Goal: Check status: Check status

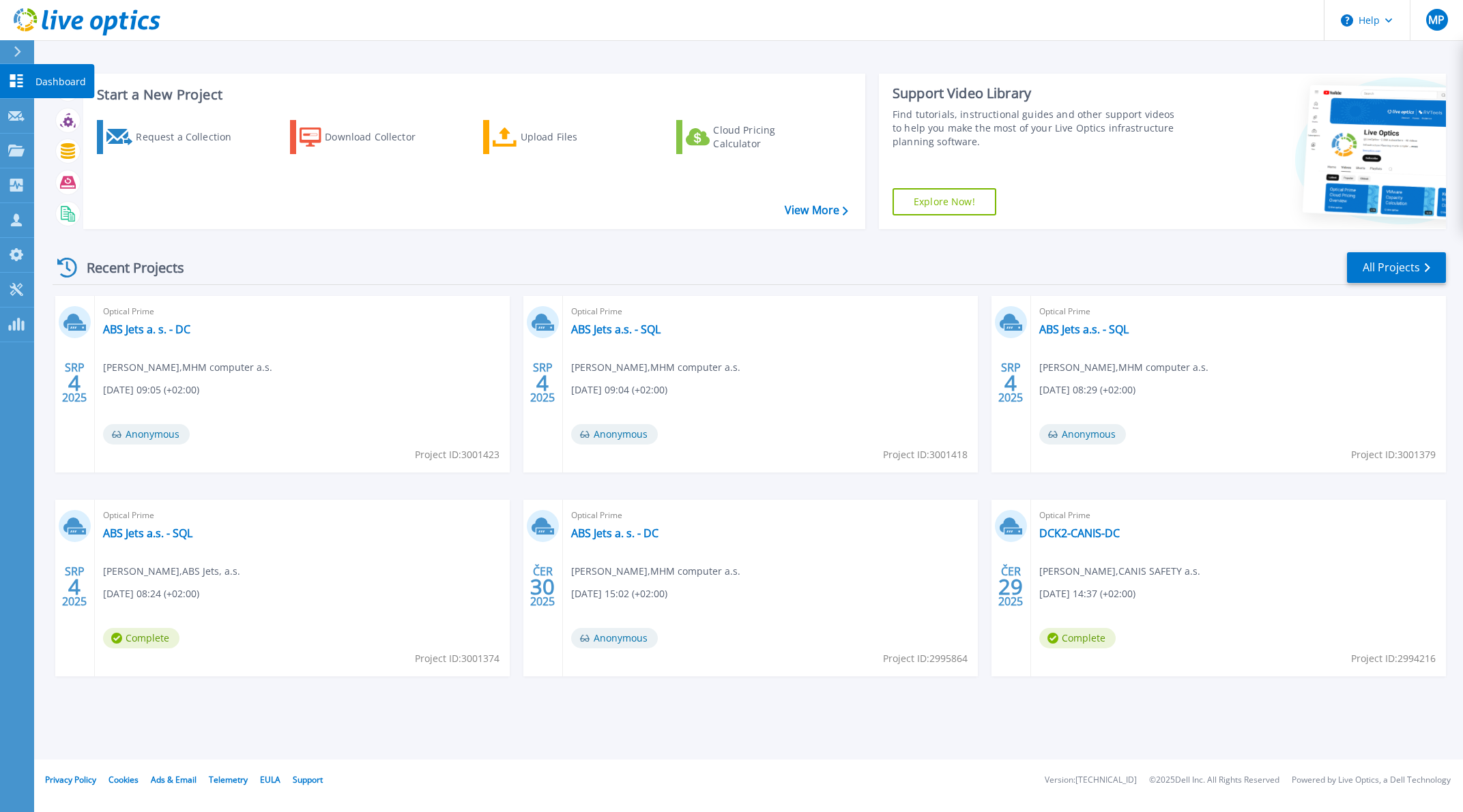
click at [15, 75] on icon at bounding box center [16, 80] width 13 height 13
click at [19, 146] on icon at bounding box center [16, 151] width 16 height 12
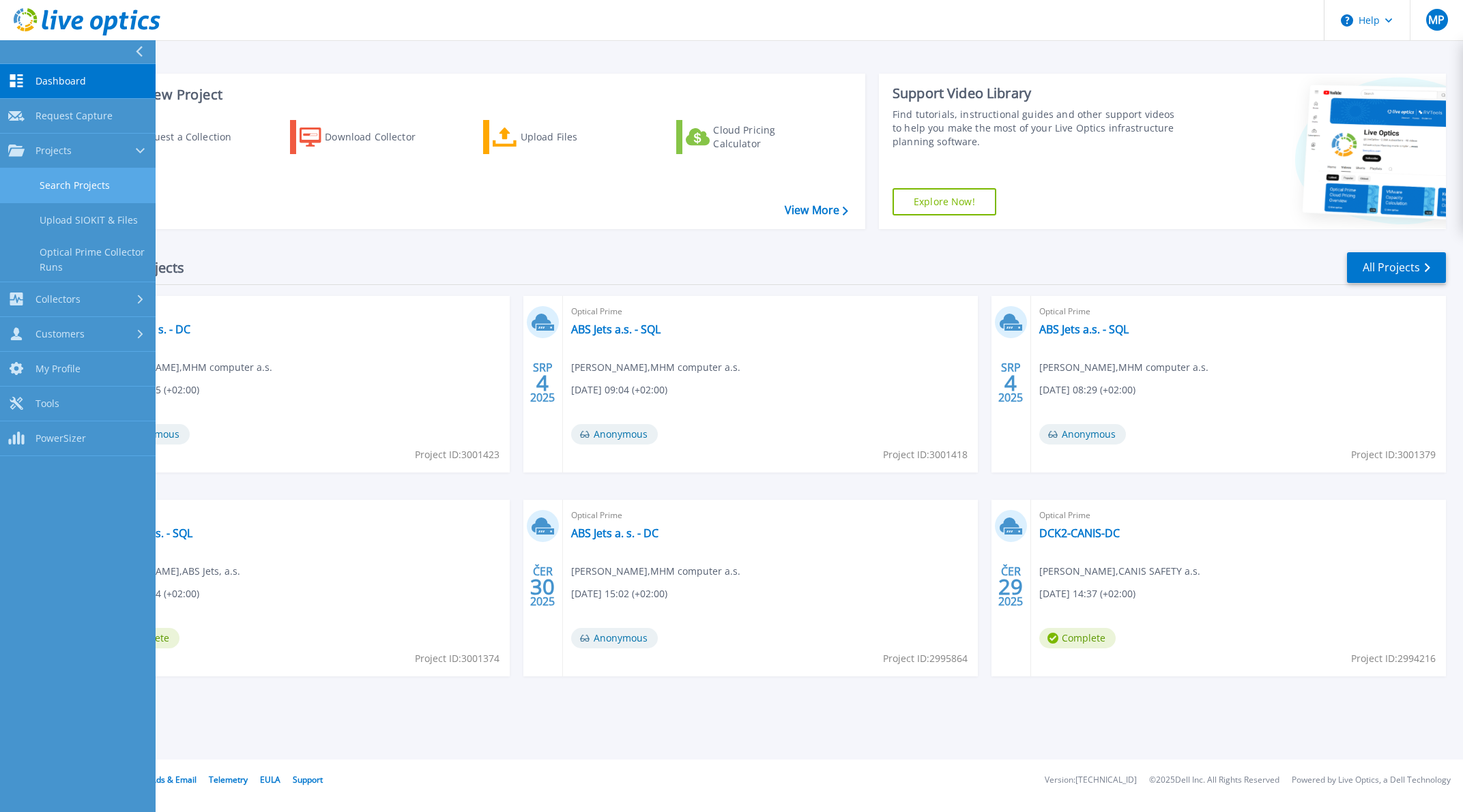
click at [73, 188] on link "Search Projects" at bounding box center [77, 186] width 156 height 35
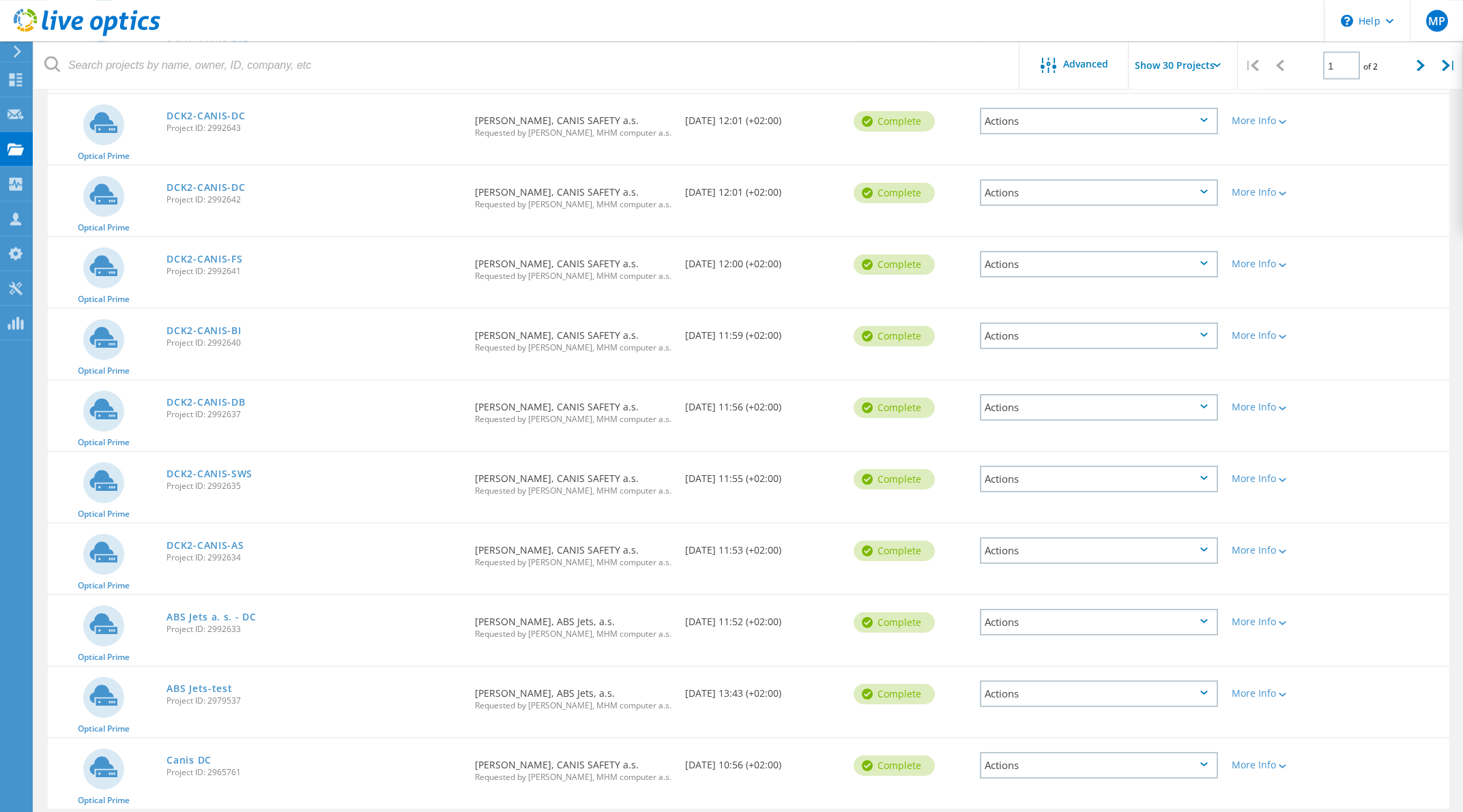
scroll to position [1608, 0]
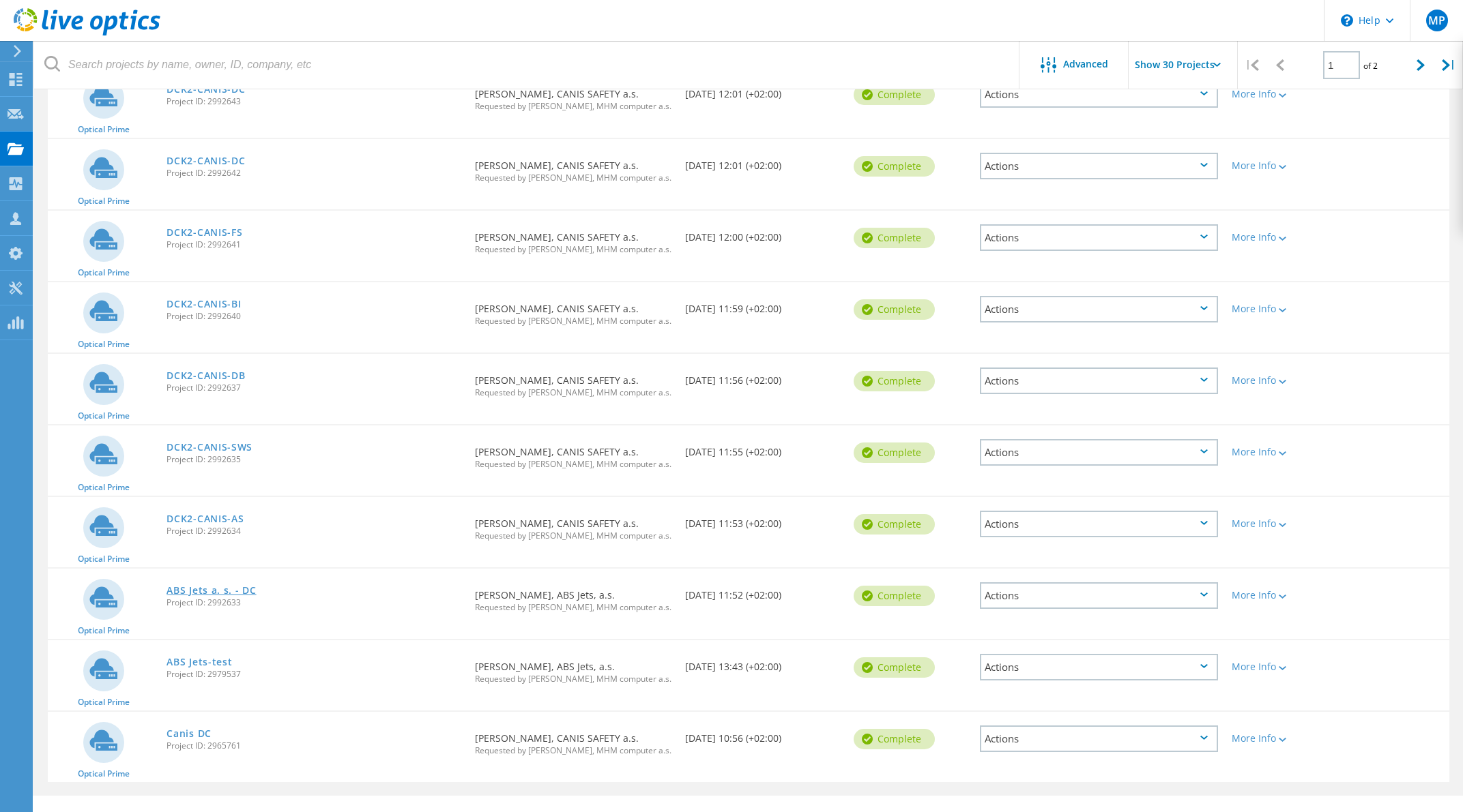
click at [236, 586] on link "ABS Jets a. s. - DC" at bounding box center [212, 591] width 89 height 10
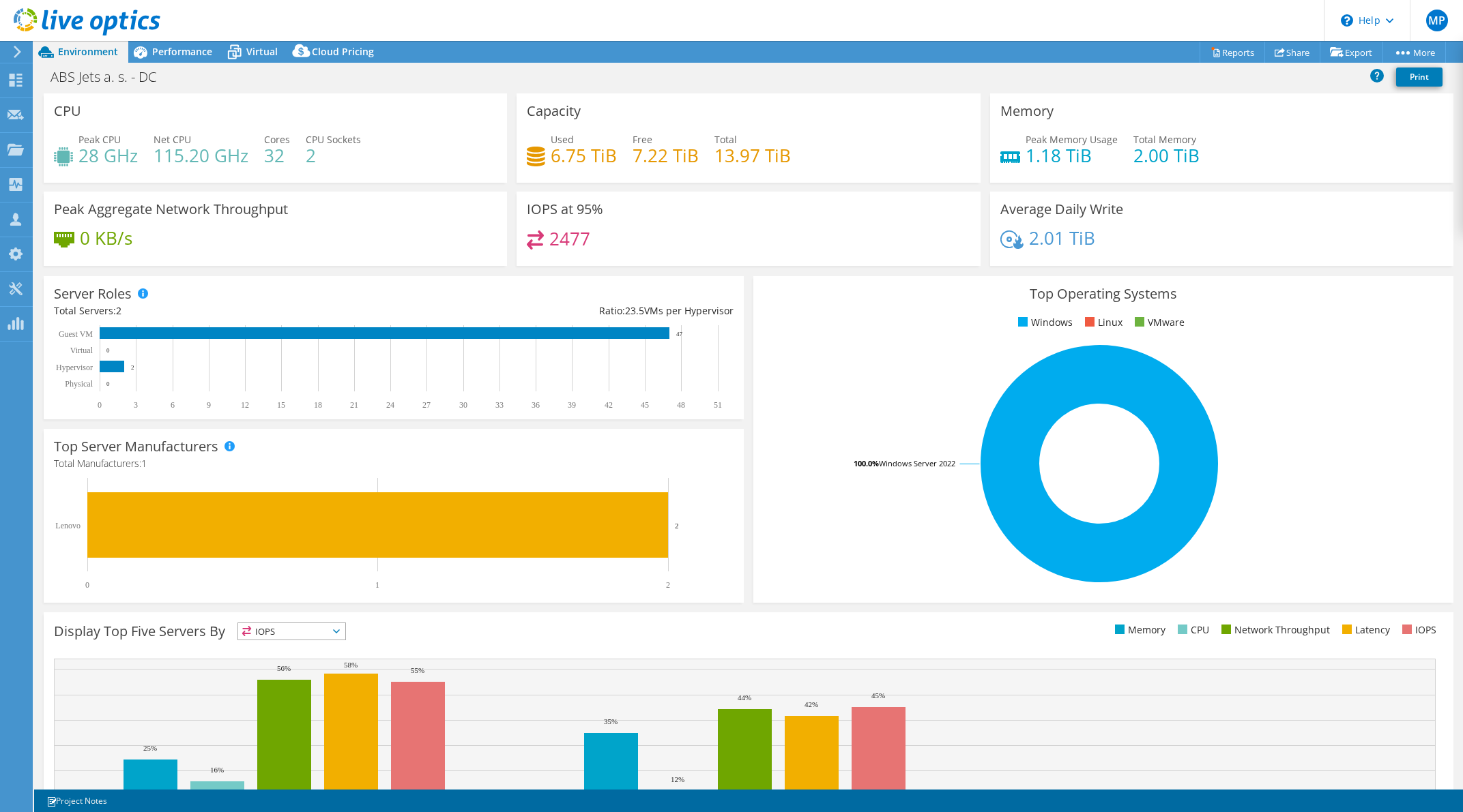
select select "EUFrankfurt"
select select "USD"
click at [189, 52] on span "Performance" at bounding box center [182, 51] width 60 height 13
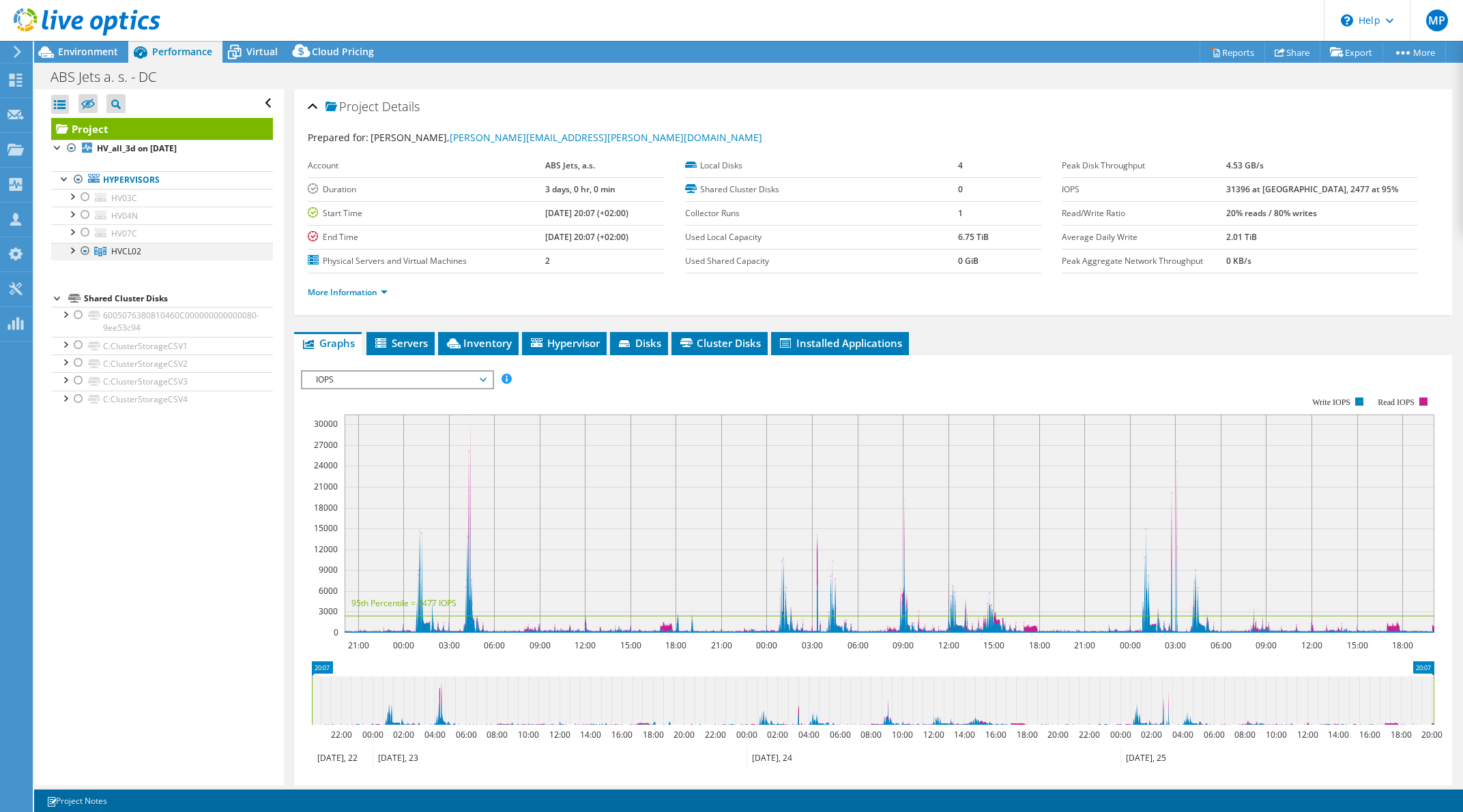
click at [72, 250] on div at bounding box center [72, 250] width 14 height 14
click at [71, 148] on div at bounding box center [72, 148] width 14 height 16
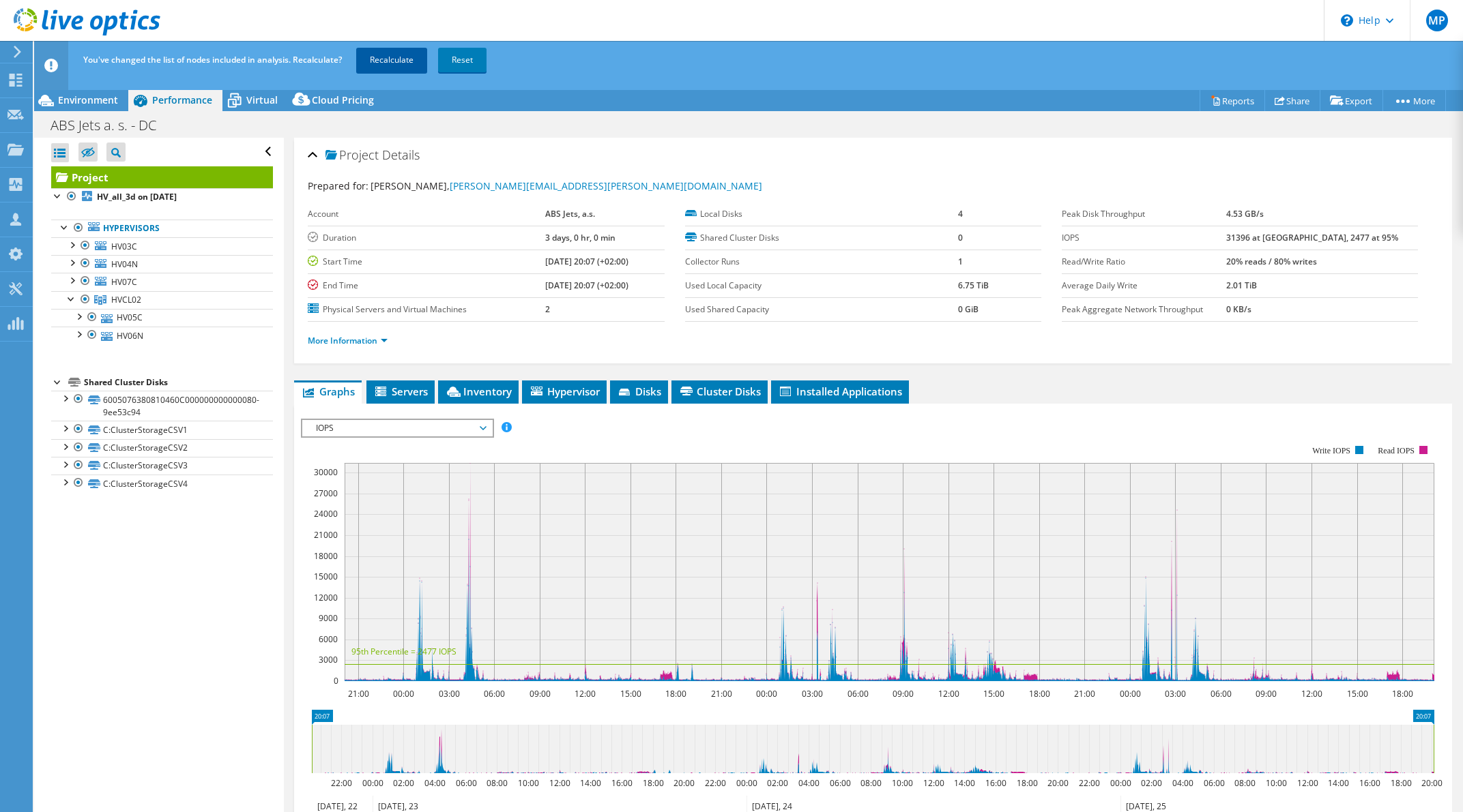
click at [398, 60] on link "Recalculate" at bounding box center [391, 60] width 71 height 25
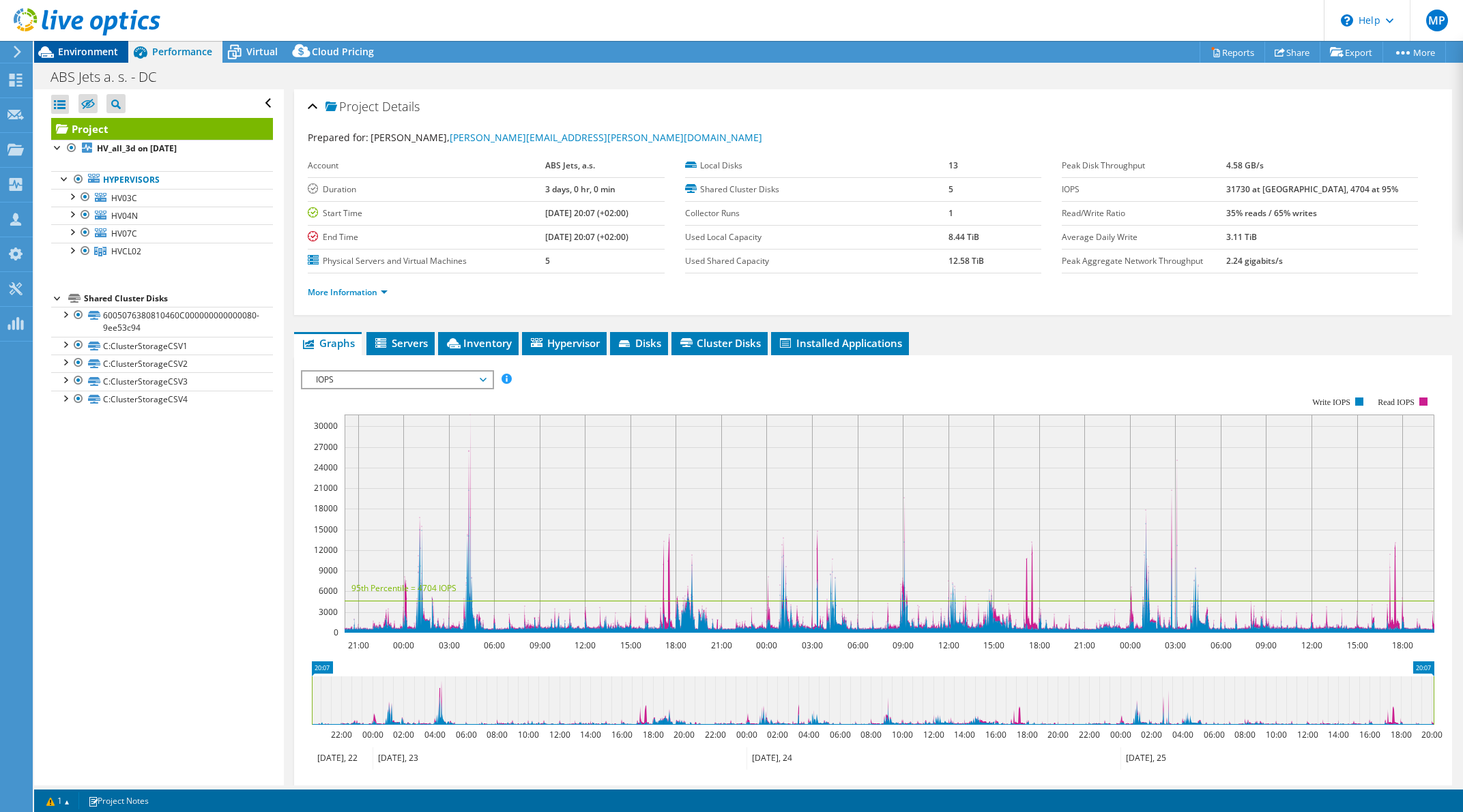
click at [67, 49] on span "Environment" at bounding box center [87, 51] width 60 height 13
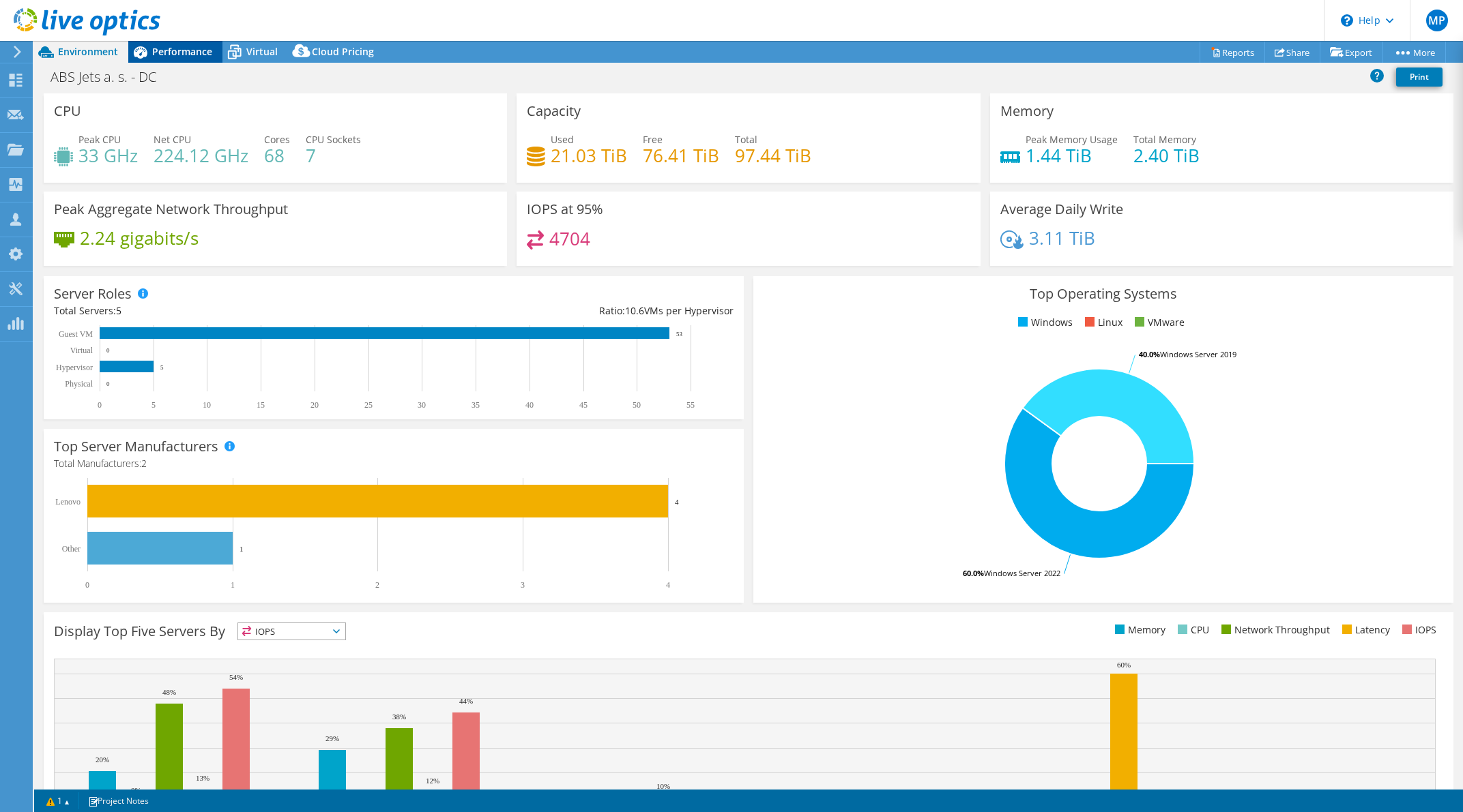
click at [169, 48] on span "Performance" at bounding box center [182, 51] width 60 height 13
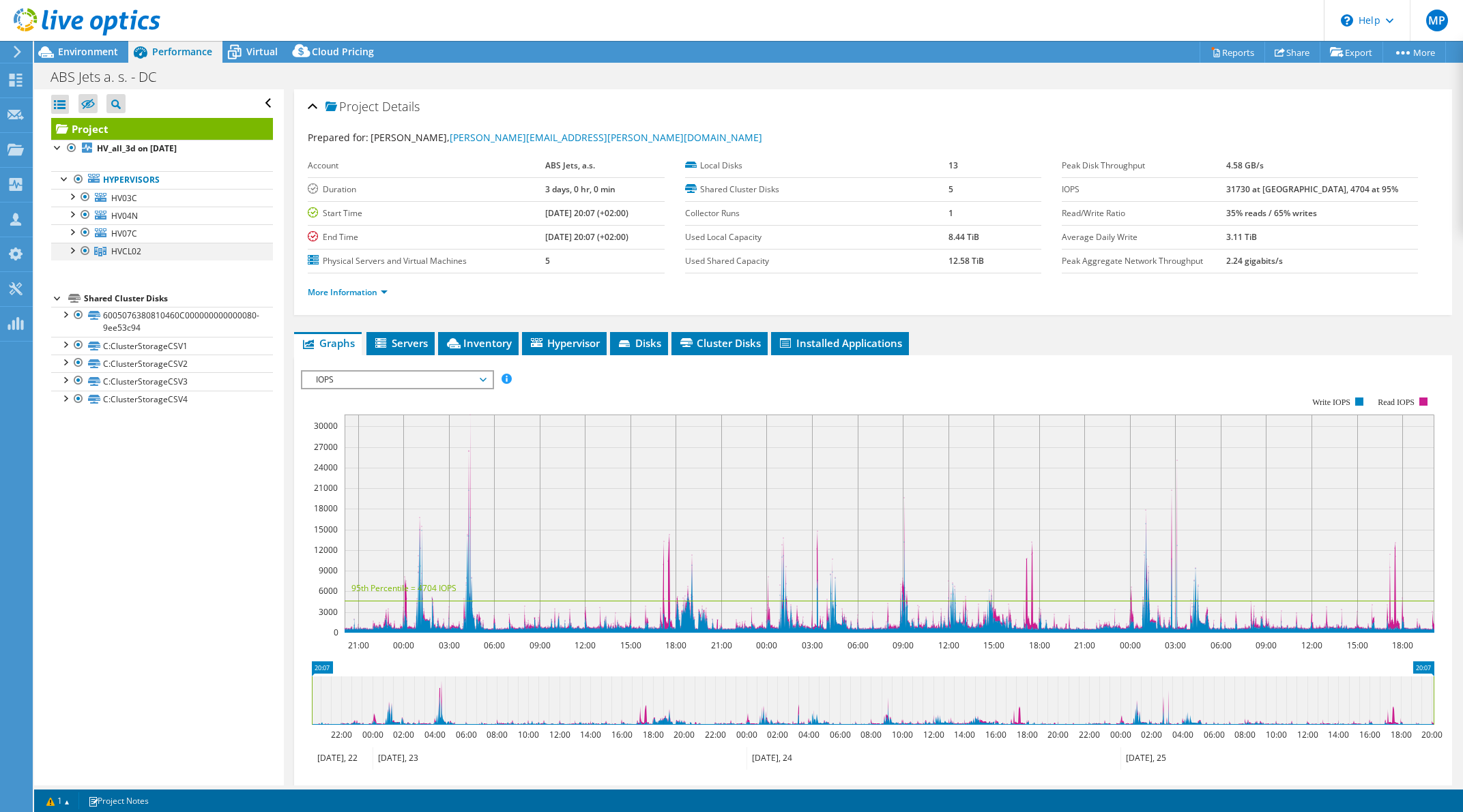
click at [67, 252] on div at bounding box center [72, 250] width 14 height 14
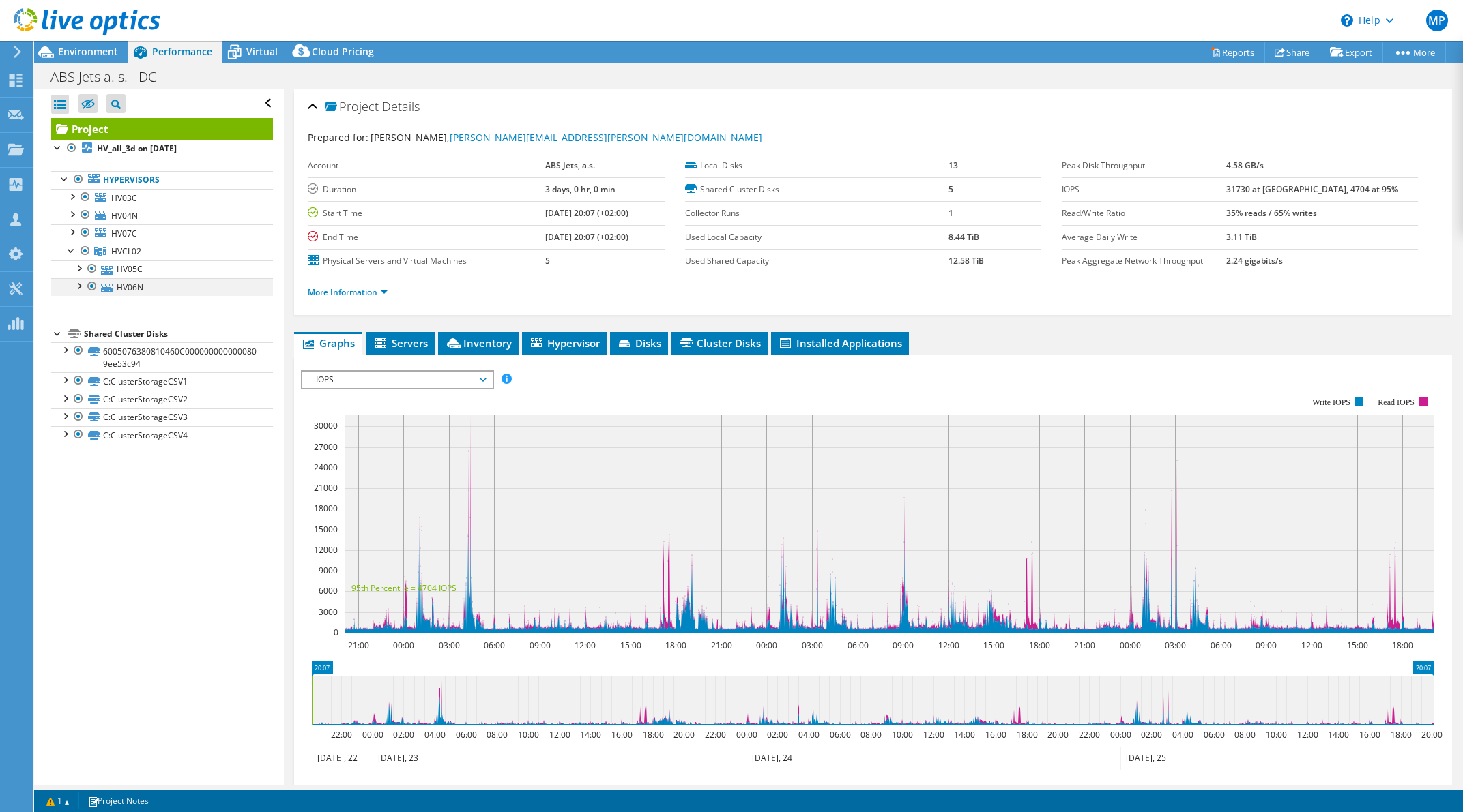
click at [77, 288] on div at bounding box center [78, 285] width 14 height 14
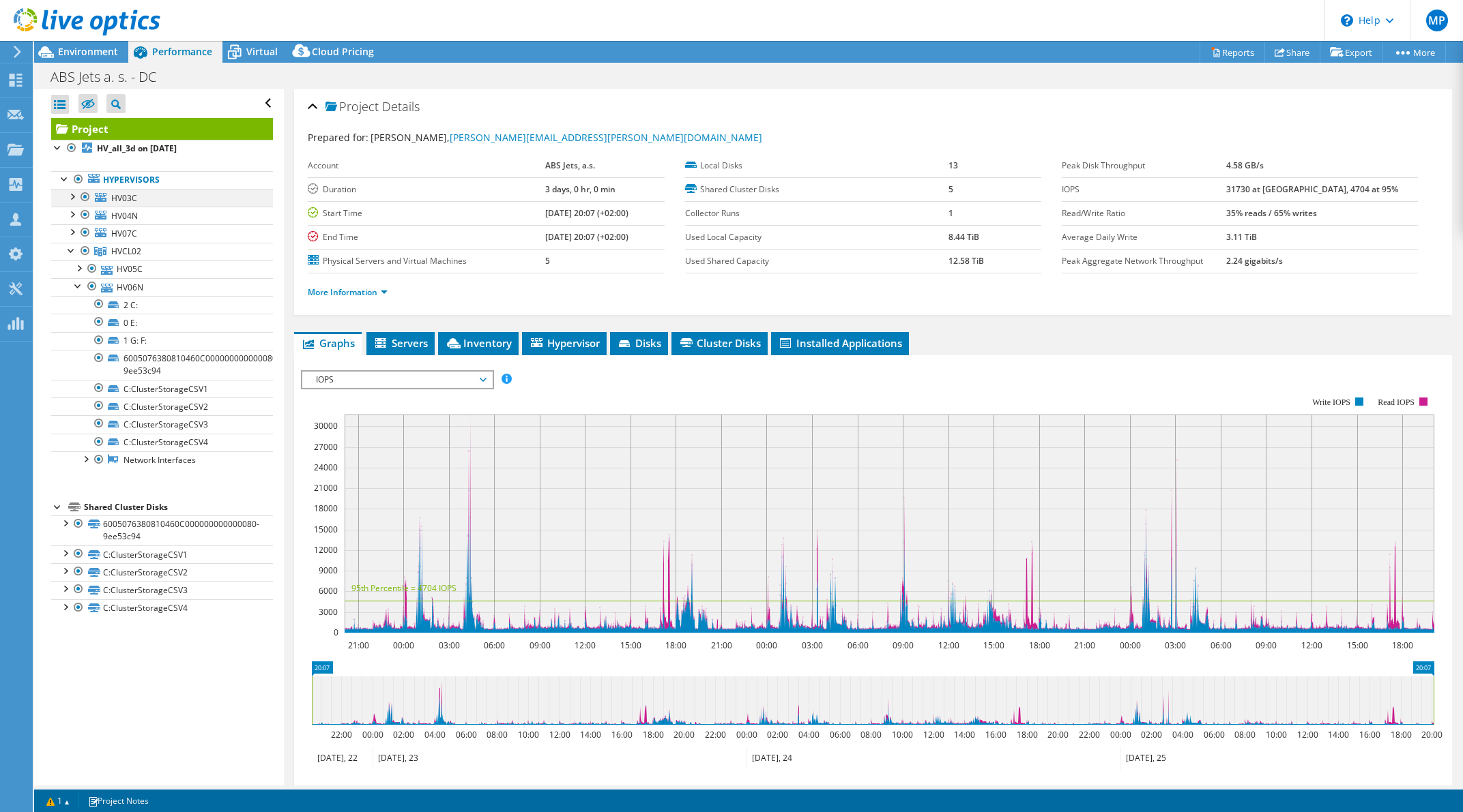
click at [85, 195] on div at bounding box center [85, 197] width 14 height 16
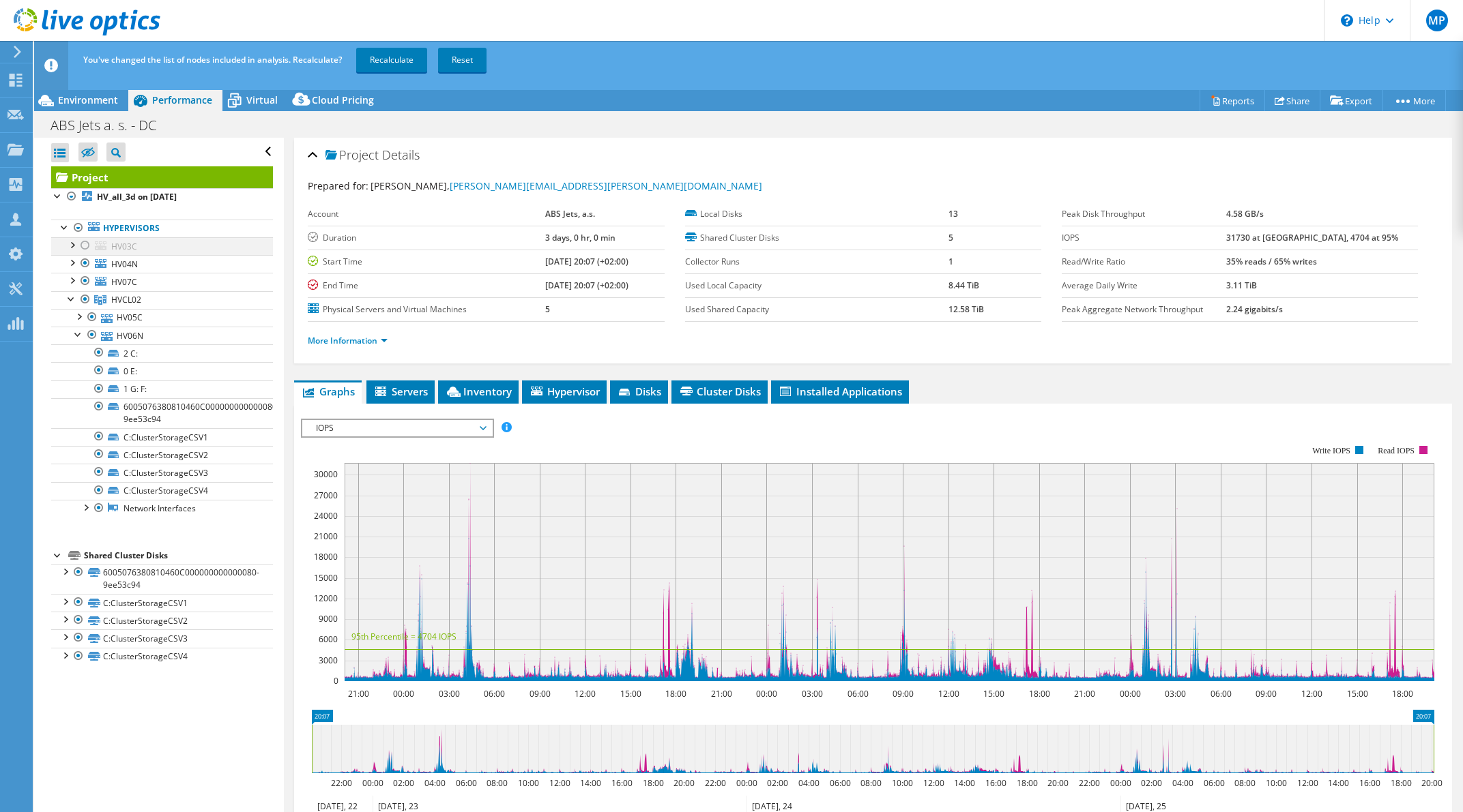
click at [84, 245] on div at bounding box center [85, 245] width 14 height 16
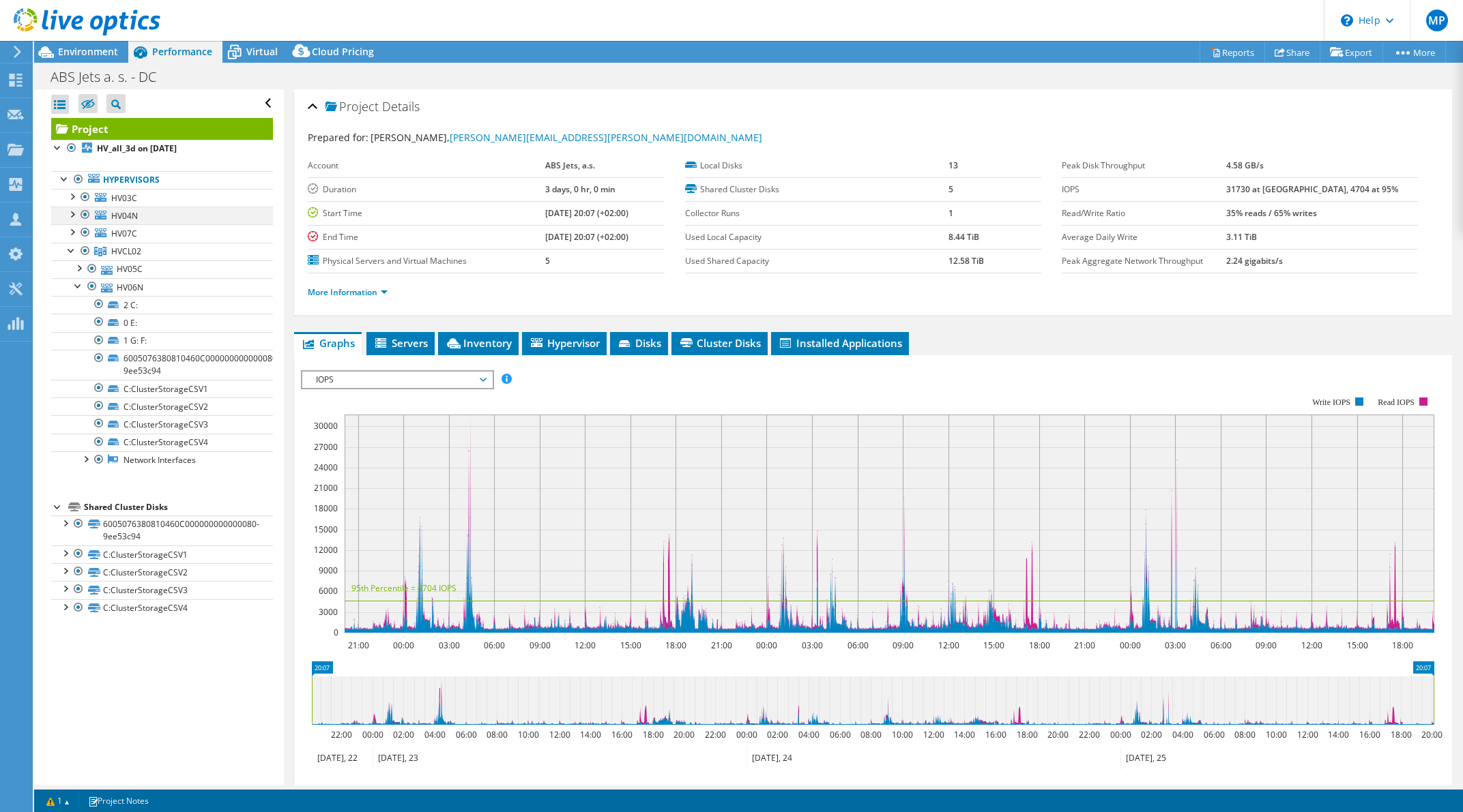
click at [89, 212] on div at bounding box center [85, 214] width 14 height 16
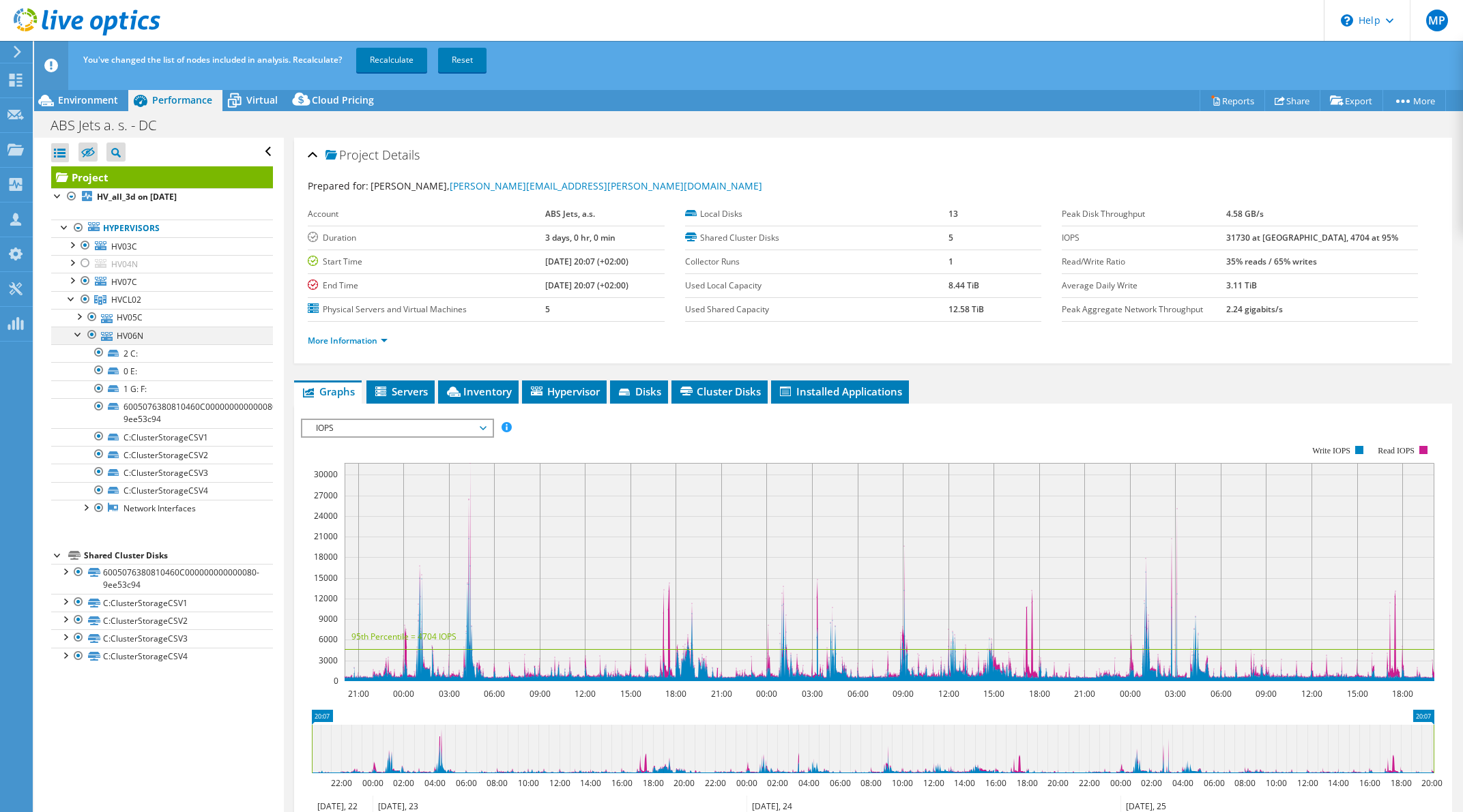
click at [92, 336] on div at bounding box center [92, 335] width 14 height 16
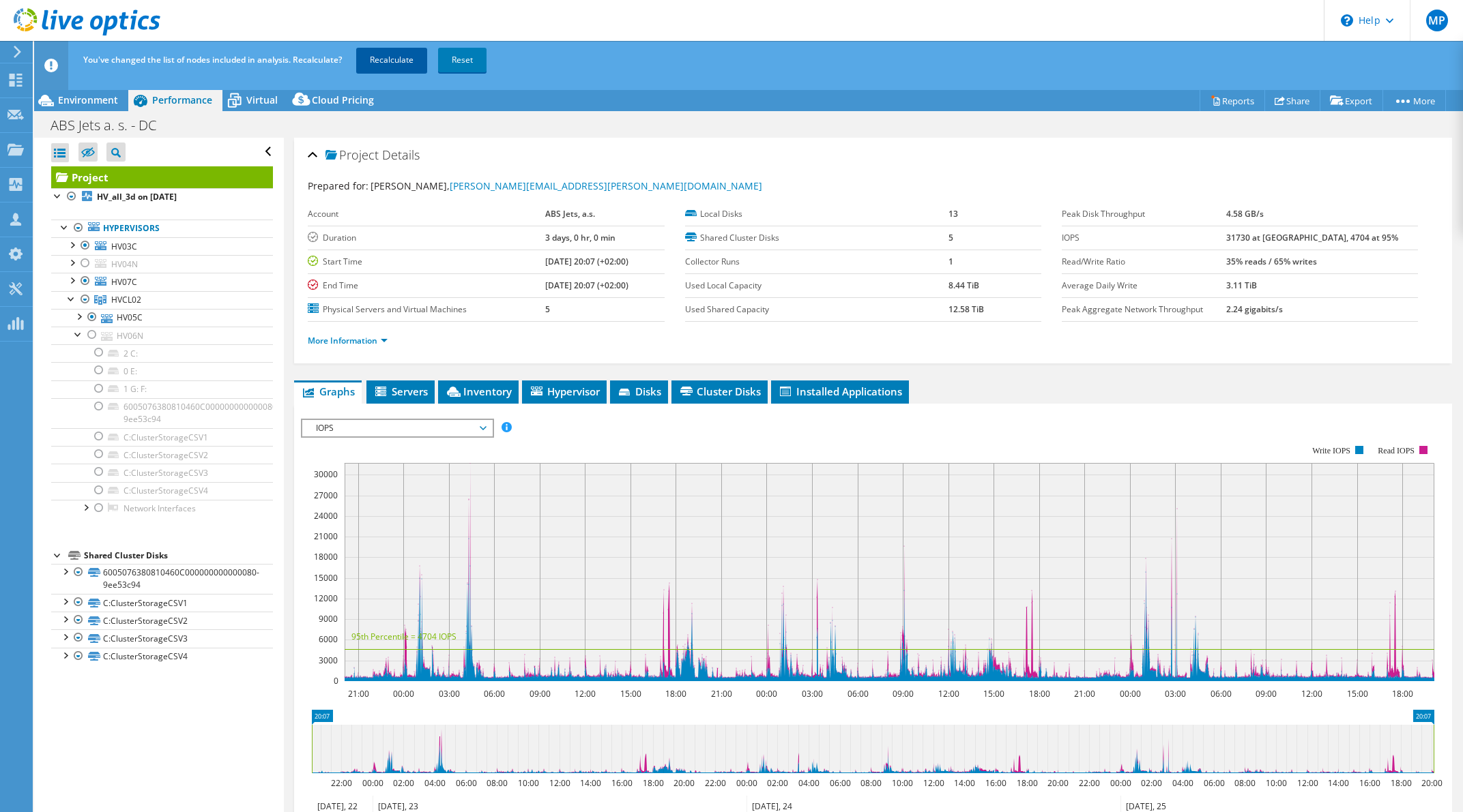
click at [382, 56] on link "Recalculate" at bounding box center [391, 60] width 71 height 25
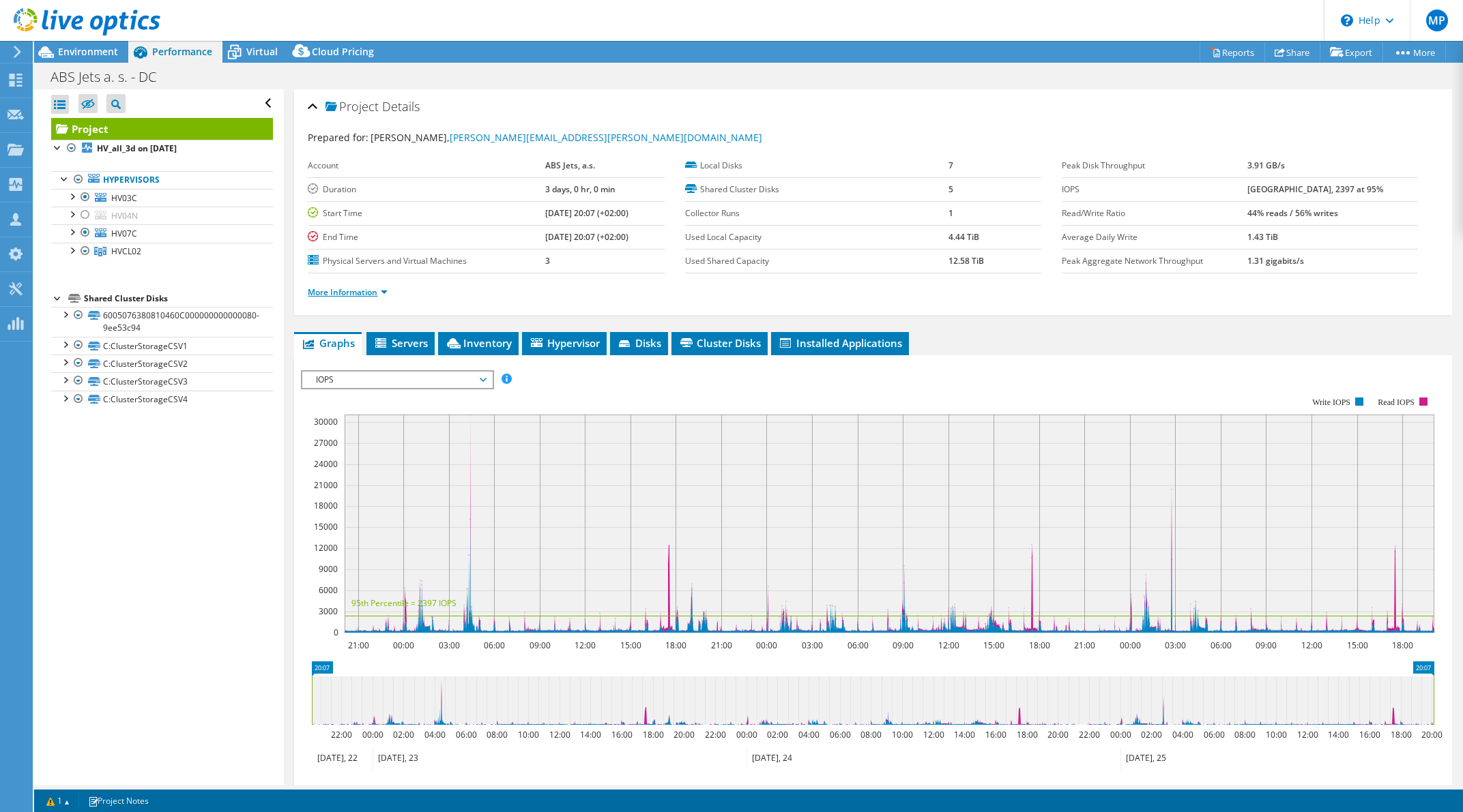
click at [345, 292] on link "More Information" at bounding box center [348, 293] width 79 height 12
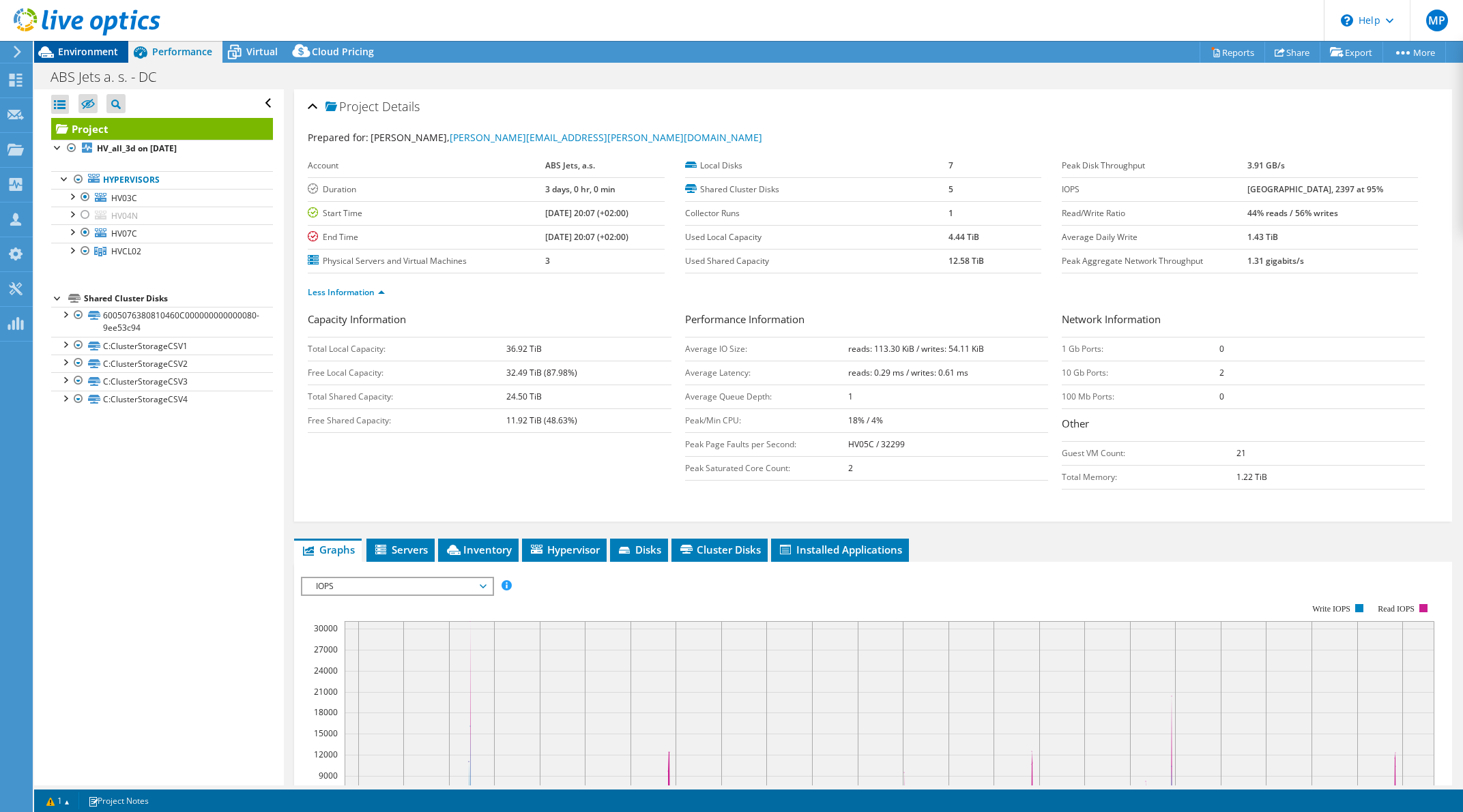
click at [78, 46] on span "Environment" at bounding box center [87, 51] width 60 height 13
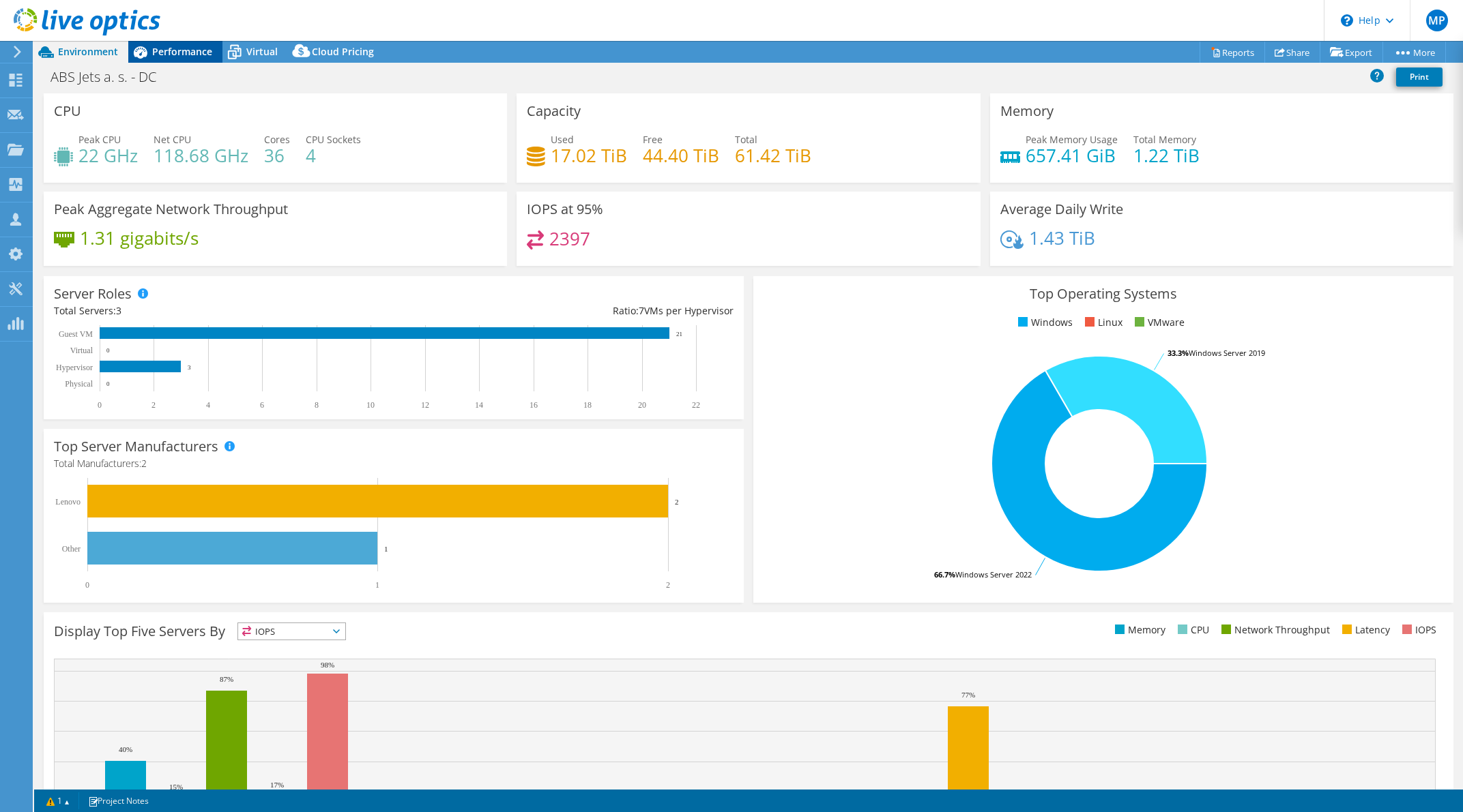
click at [162, 56] on span "Performance" at bounding box center [182, 51] width 60 height 13
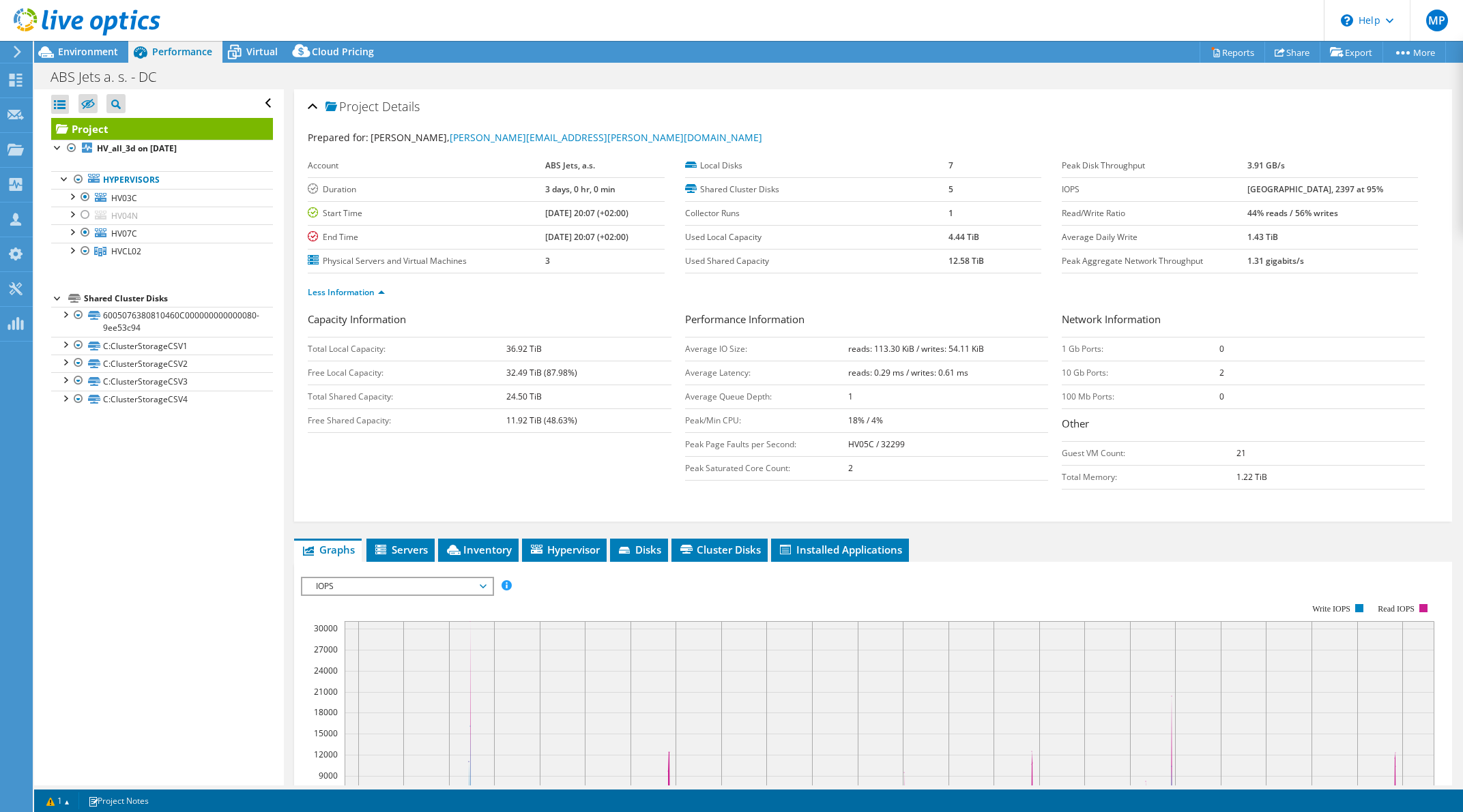
scroll to position [320, 0]
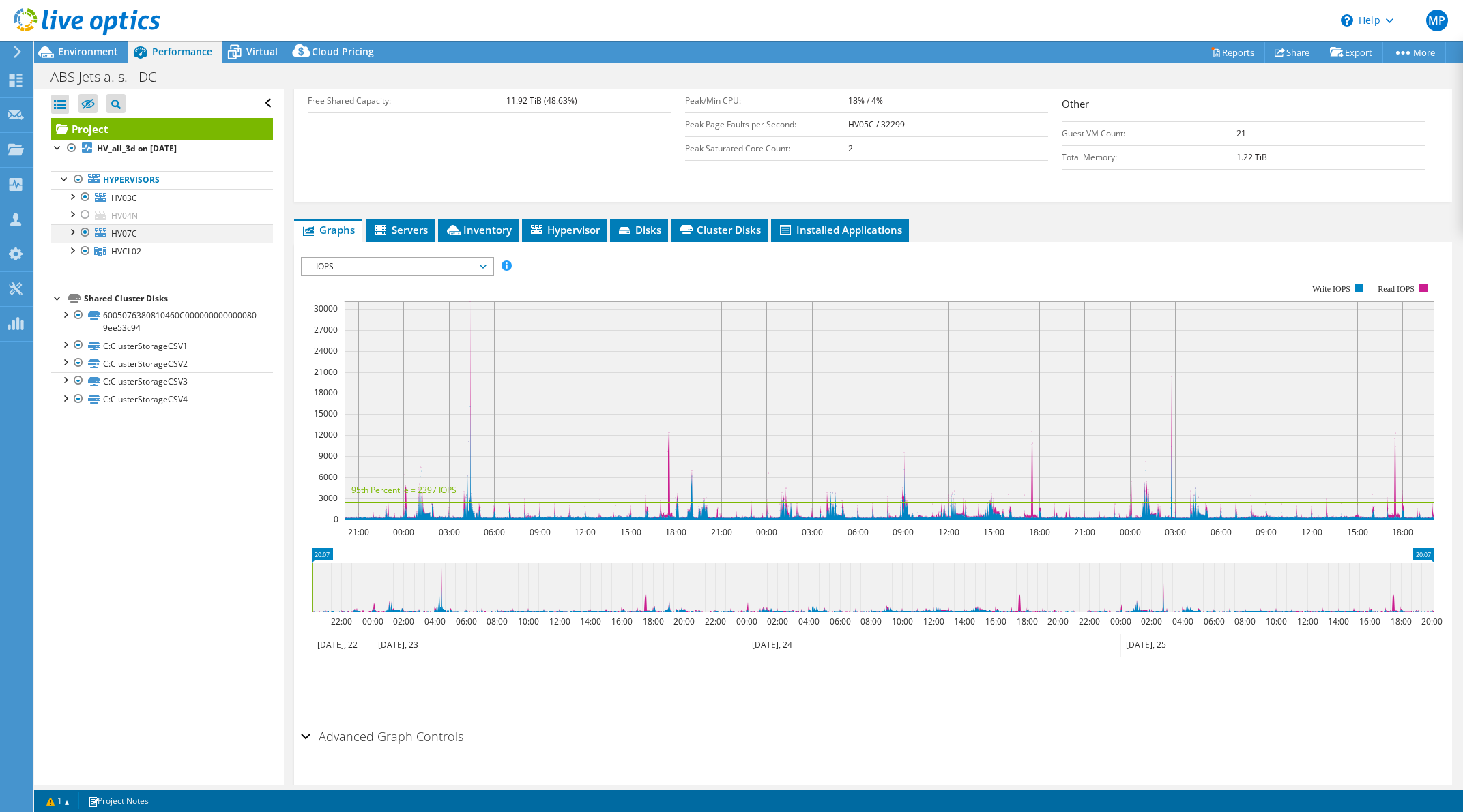
click at [85, 229] on div at bounding box center [85, 232] width 14 height 16
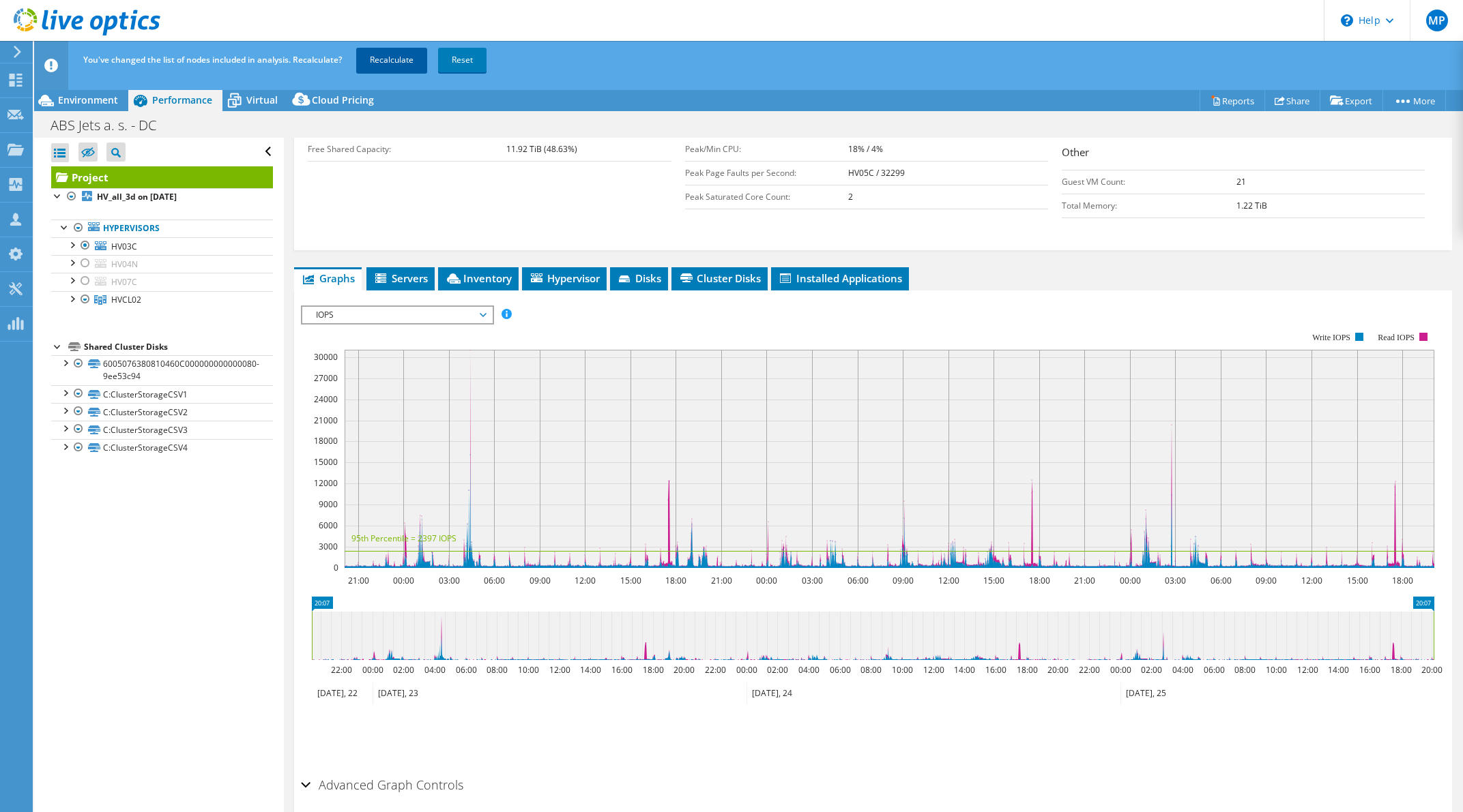
click at [406, 60] on link "Recalculate" at bounding box center [391, 60] width 71 height 25
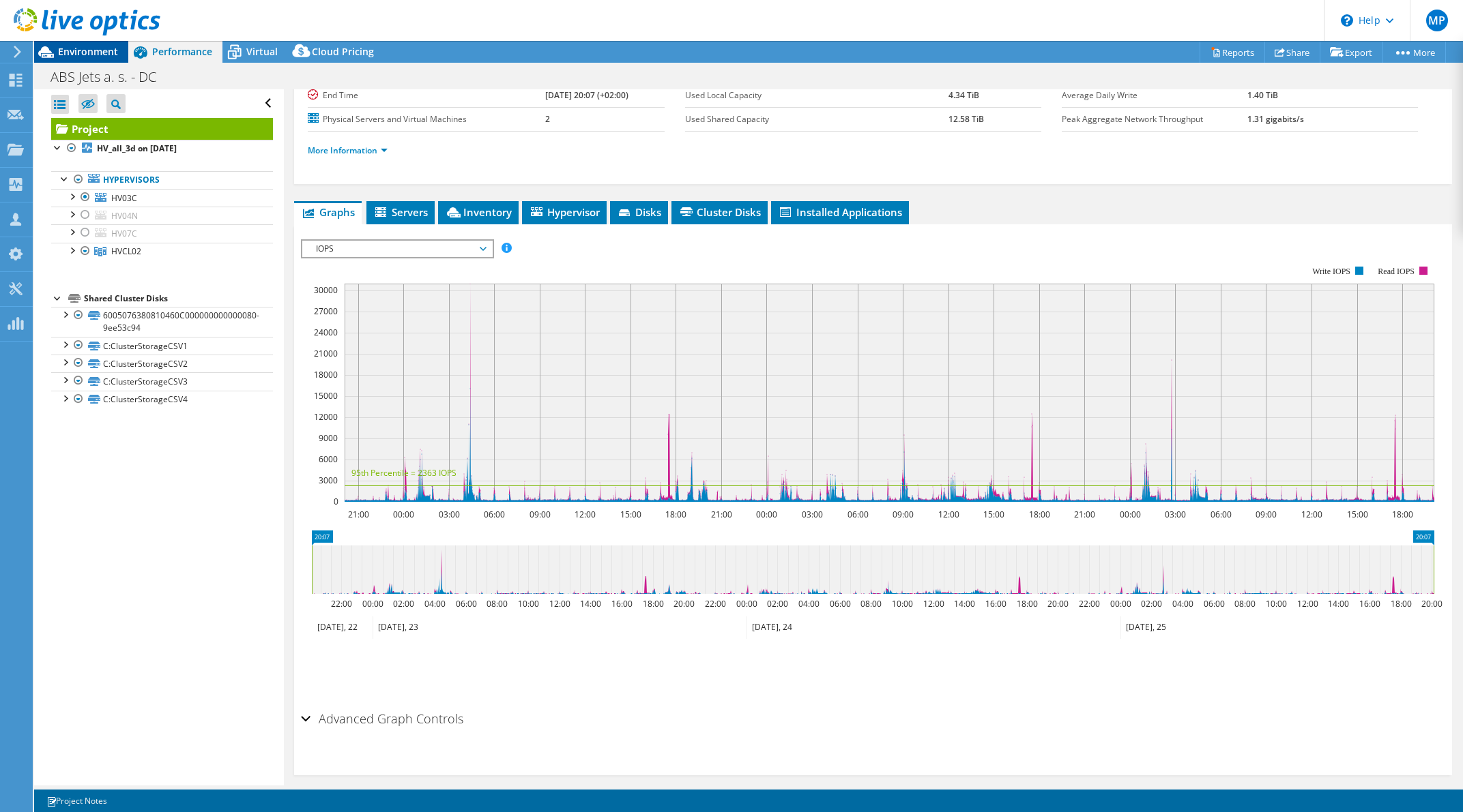
scroll to position [68, 0]
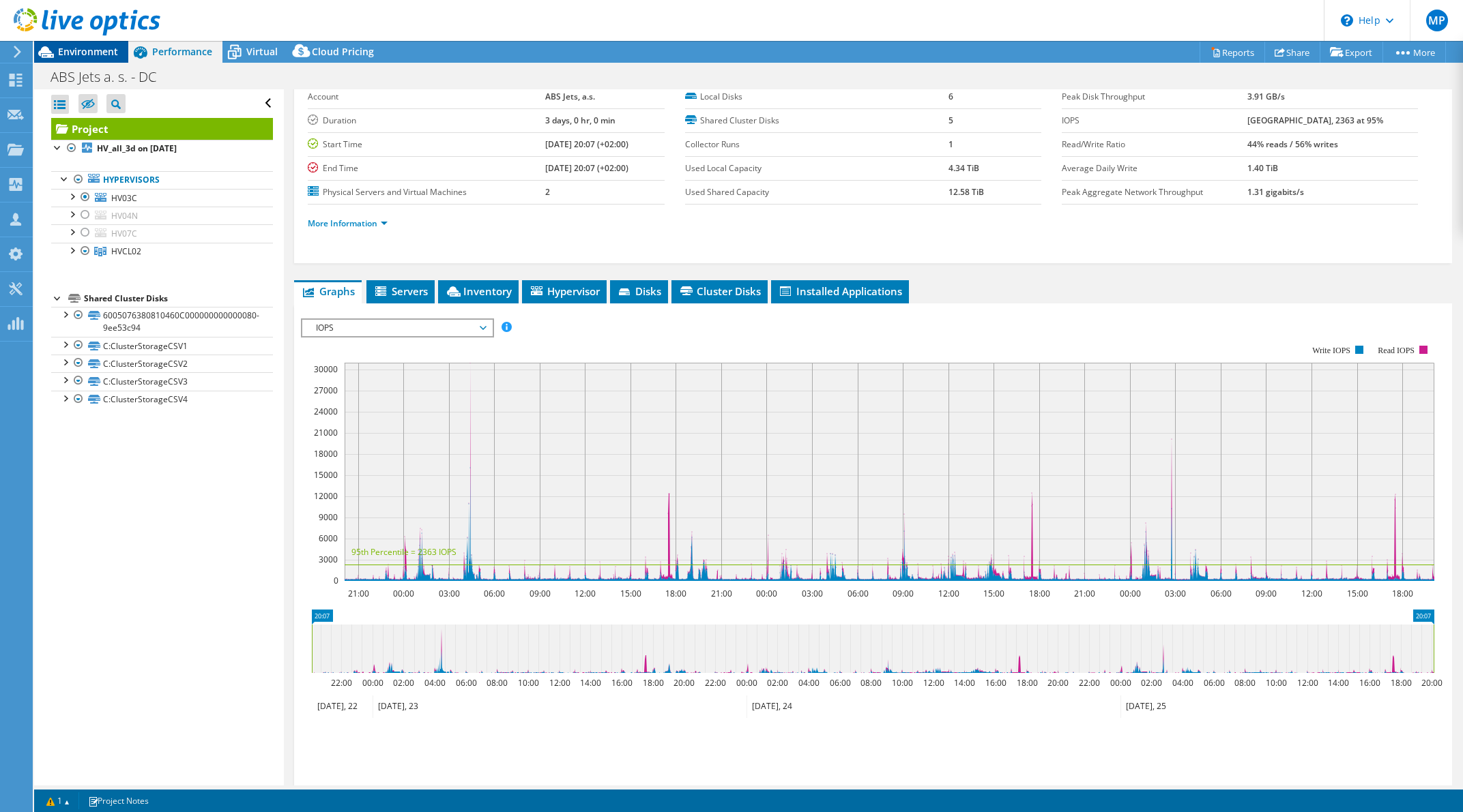
click at [84, 54] on span "Environment" at bounding box center [87, 51] width 60 height 13
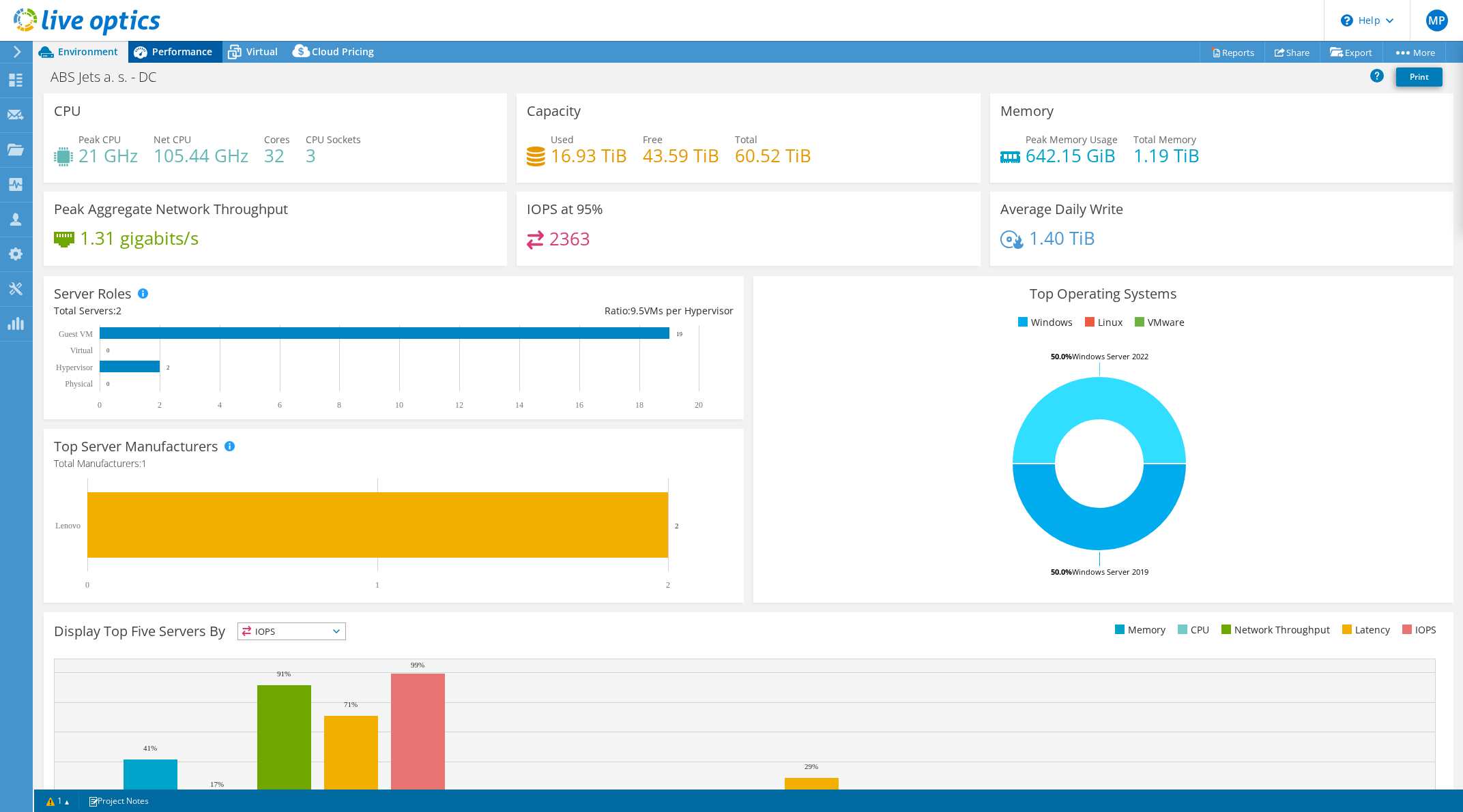
click at [191, 53] on span "Performance" at bounding box center [182, 51] width 60 height 13
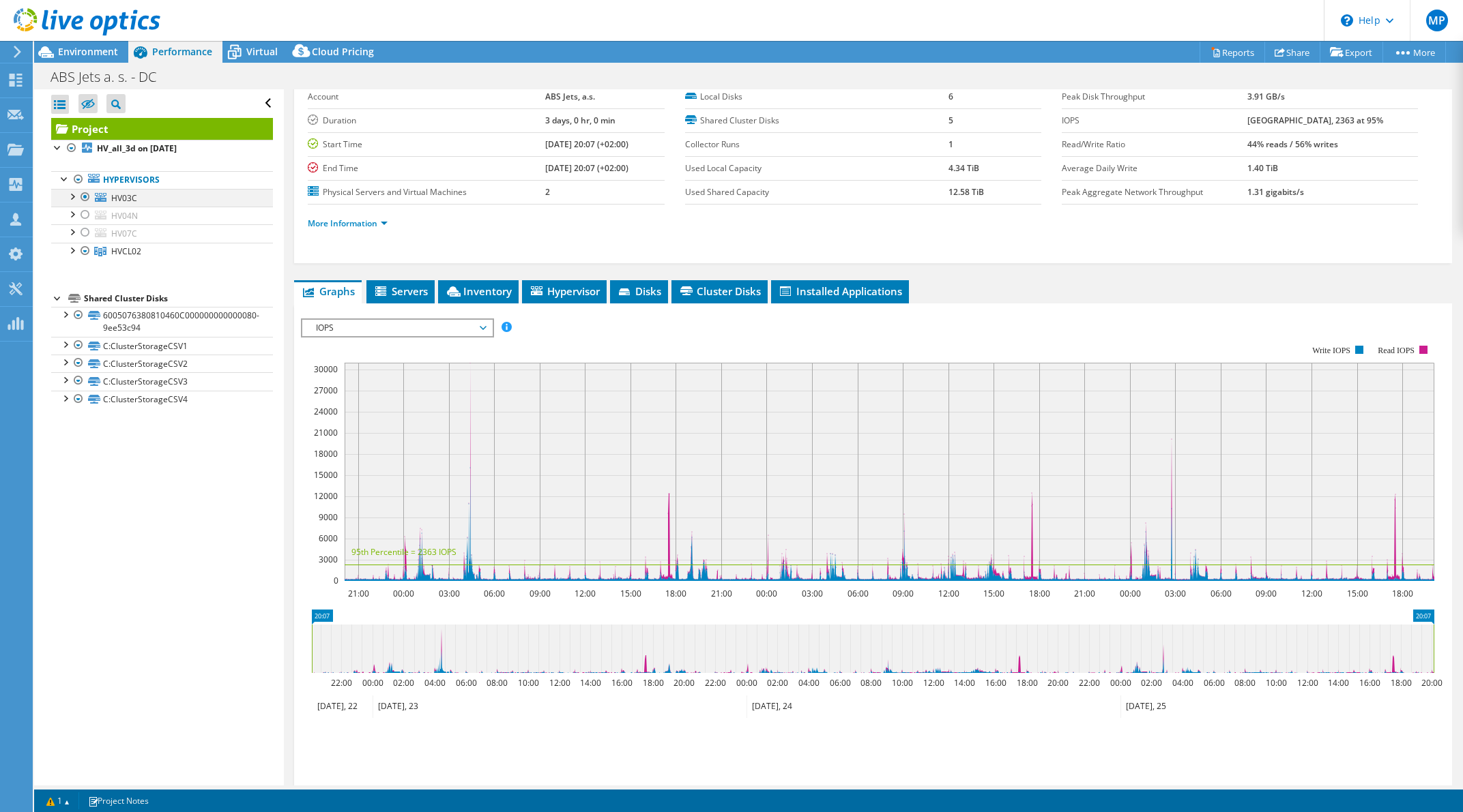
click at [84, 196] on div at bounding box center [85, 197] width 14 height 16
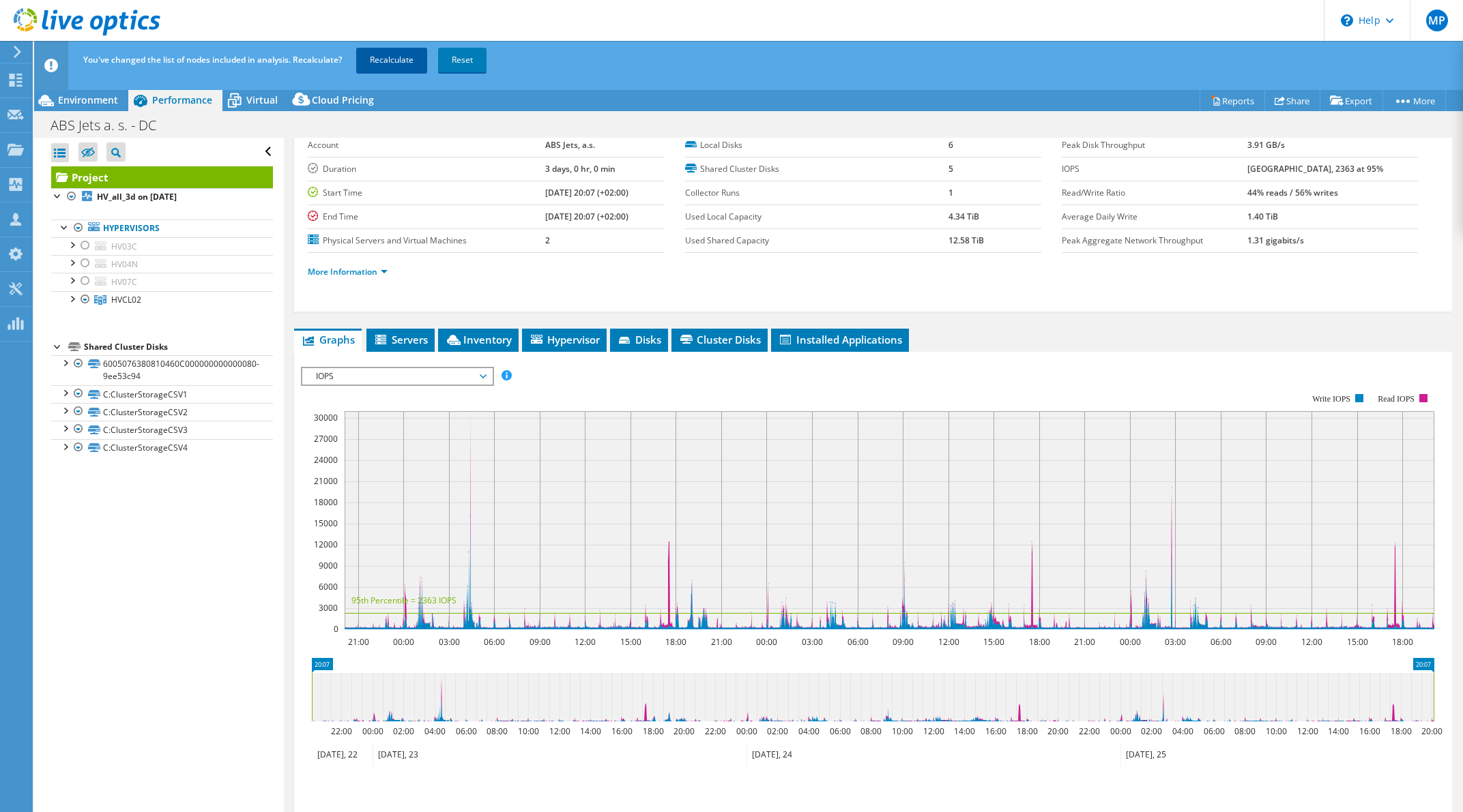
click at [406, 61] on link "Recalculate" at bounding box center [391, 60] width 71 height 25
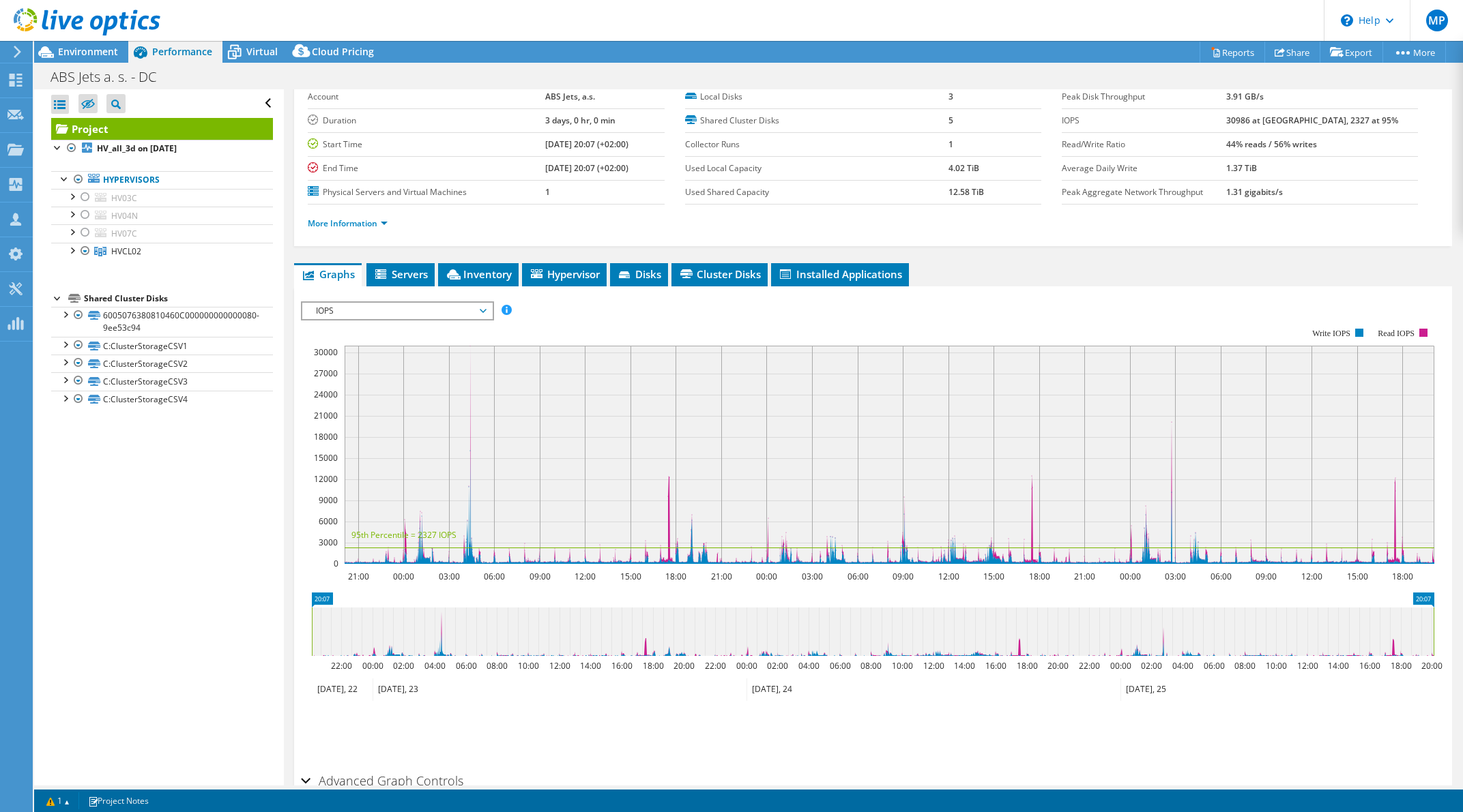
scroll to position [67, 0]
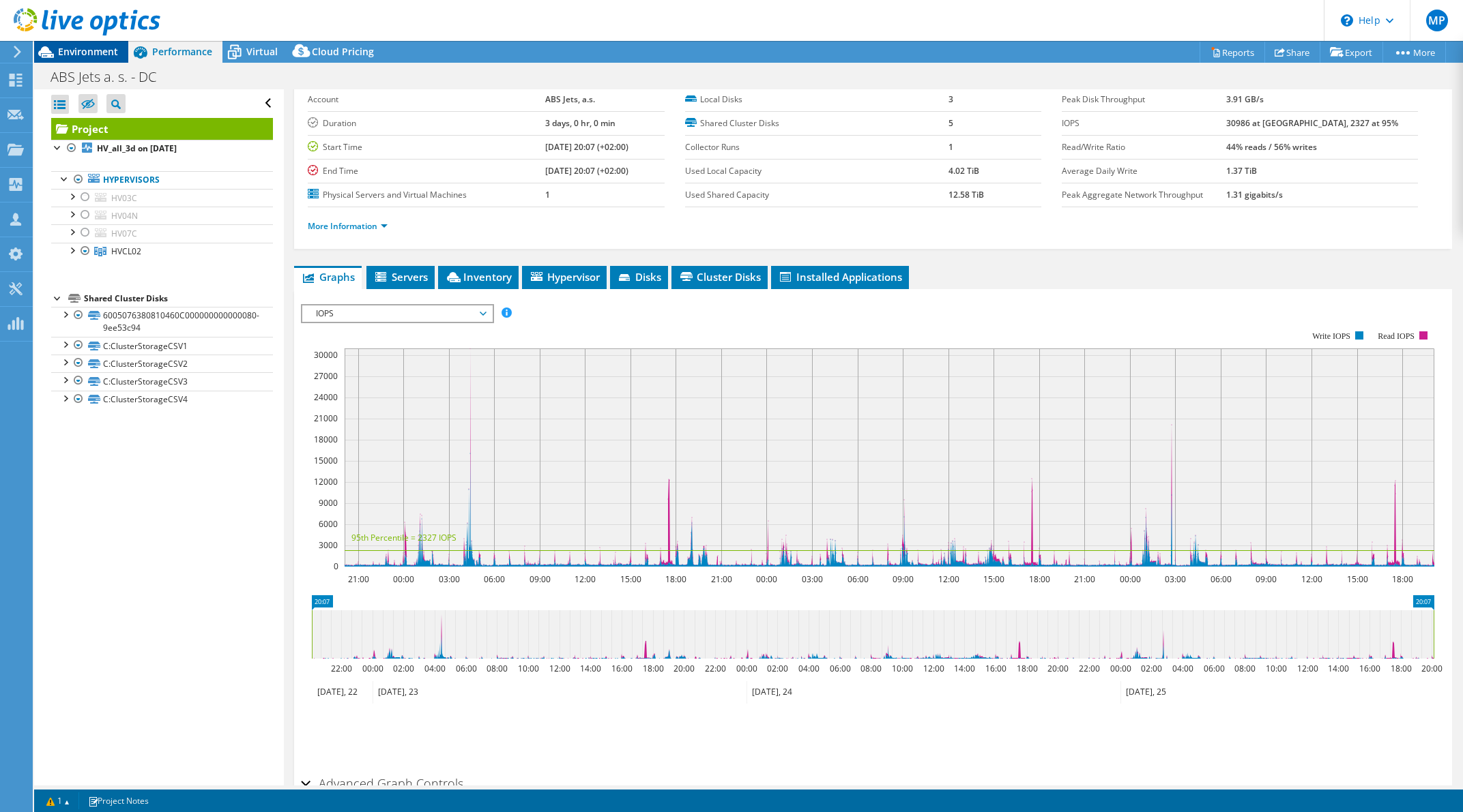
click at [114, 47] on span "Environment" at bounding box center [87, 51] width 60 height 13
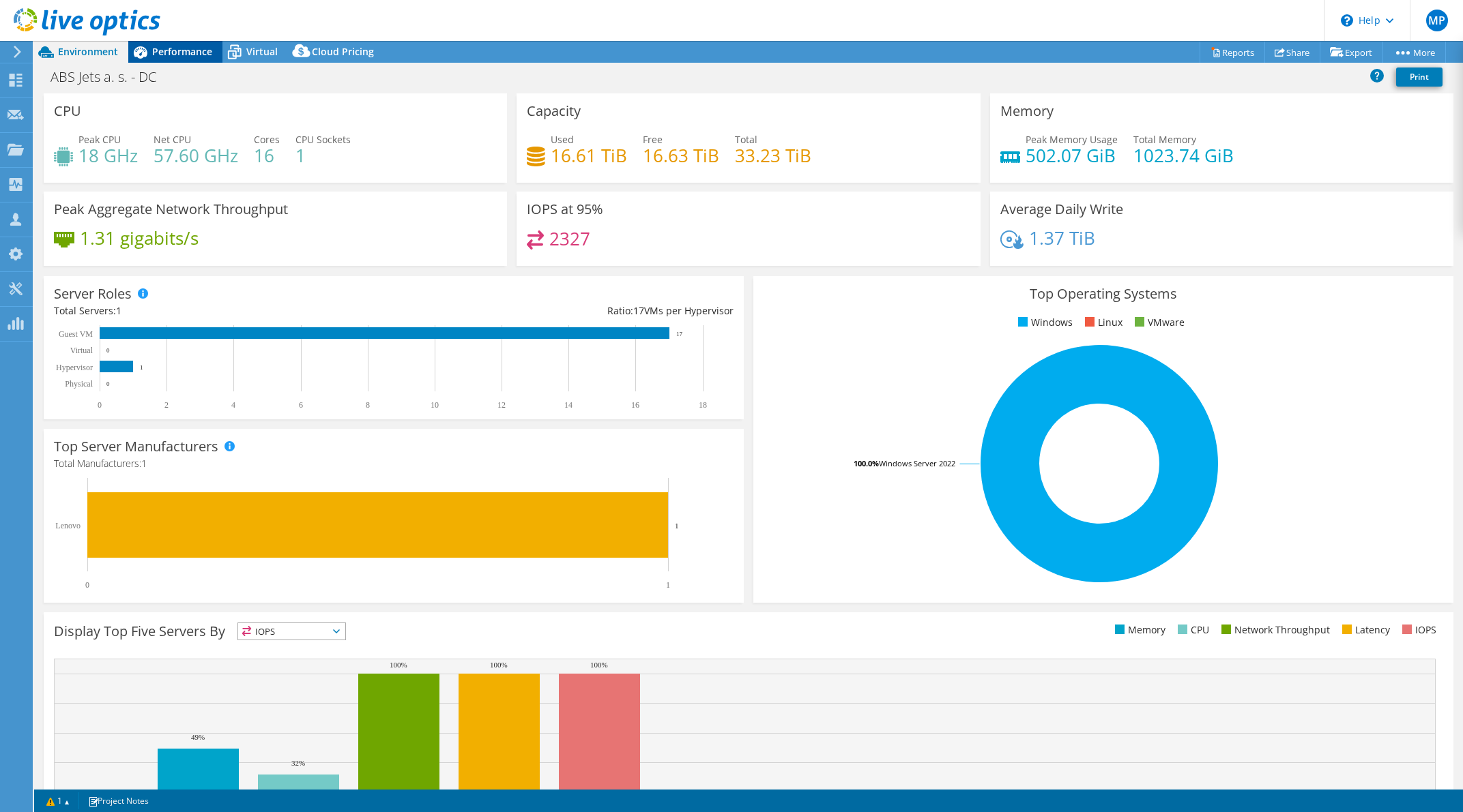
click at [194, 53] on span "Performance" at bounding box center [182, 51] width 60 height 13
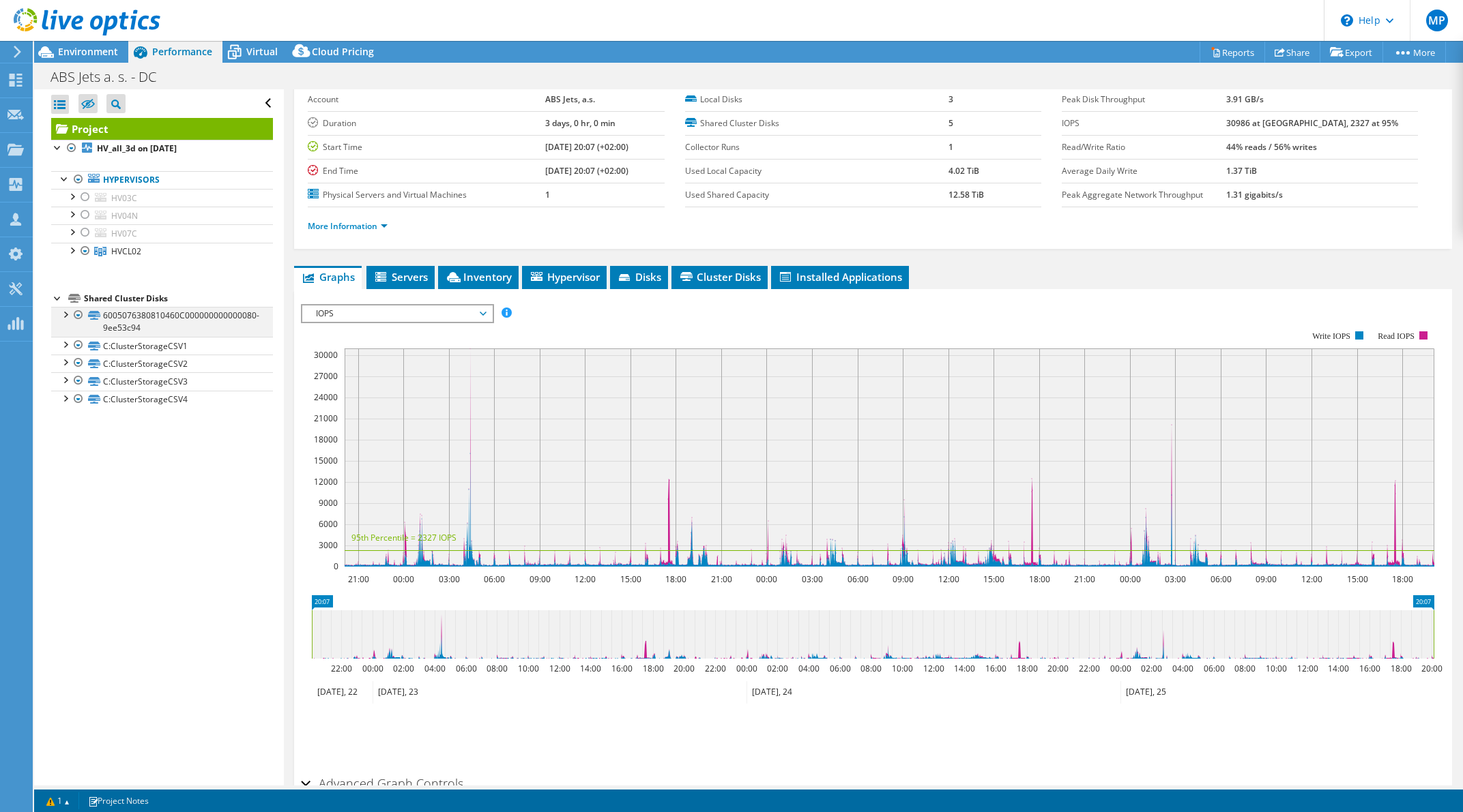
click at [65, 315] on div at bounding box center [65, 314] width 14 height 14
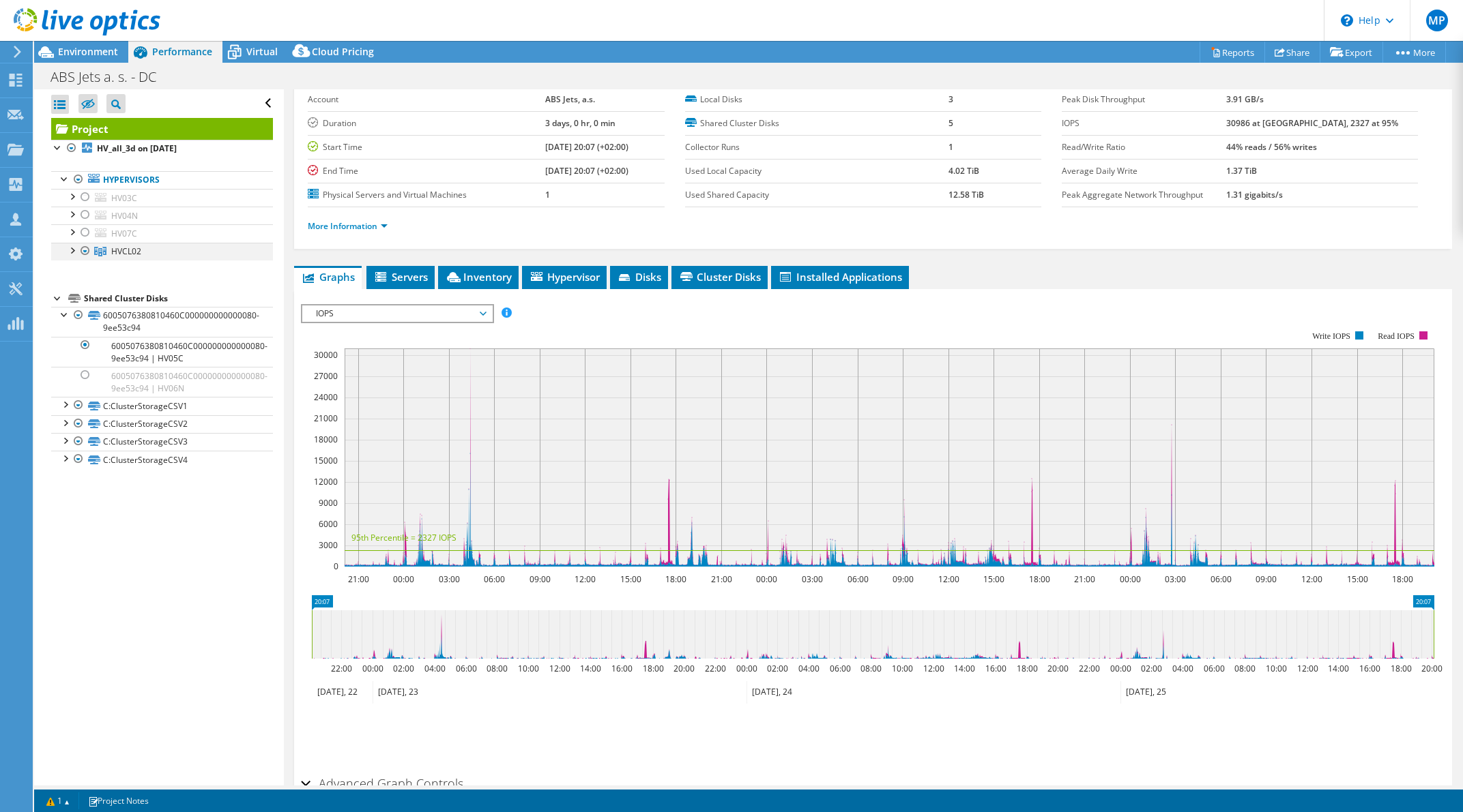
click at [71, 252] on div at bounding box center [72, 250] width 14 height 14
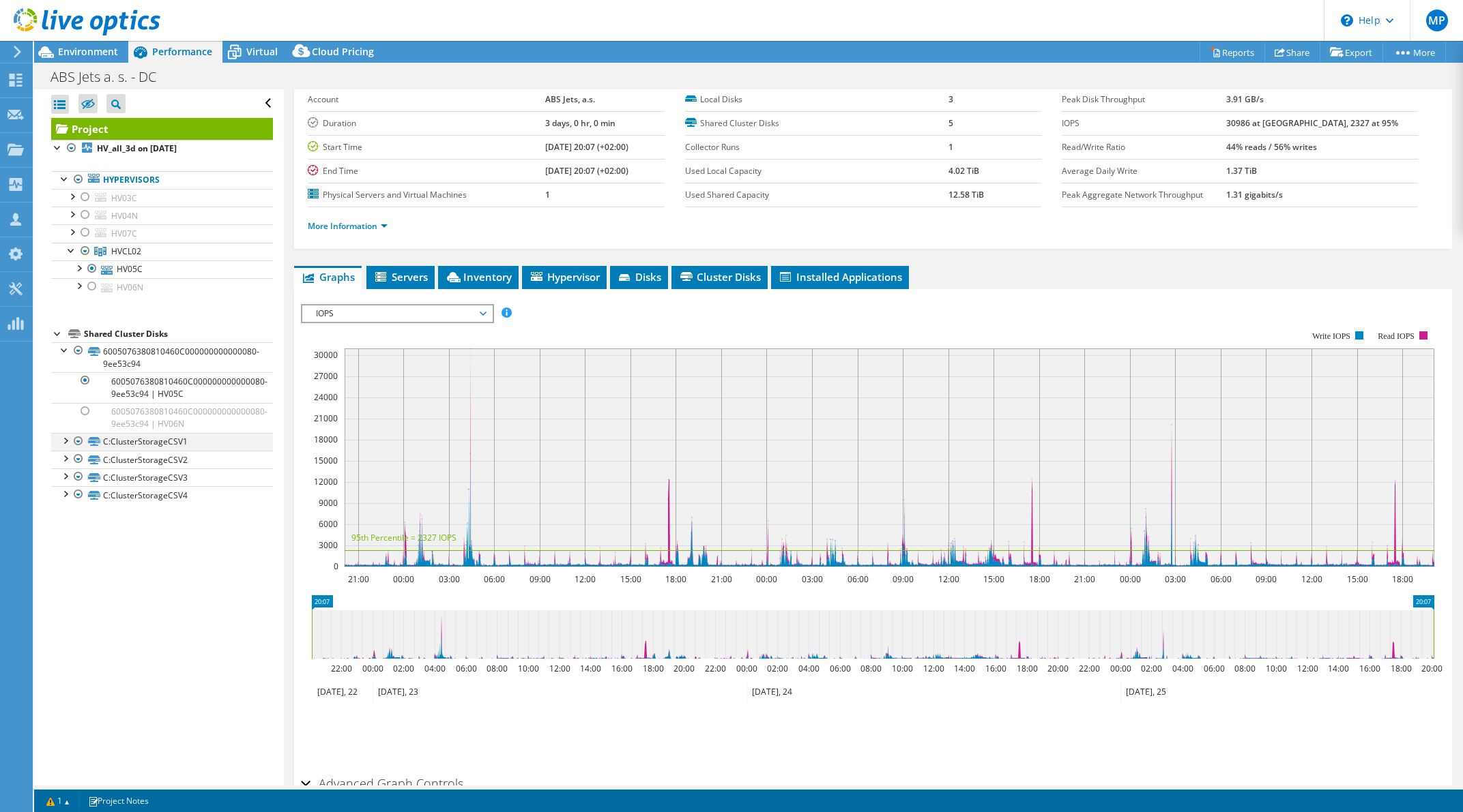
click at [74, 443] on div at bounding box center [78, 441] width 14 height 16
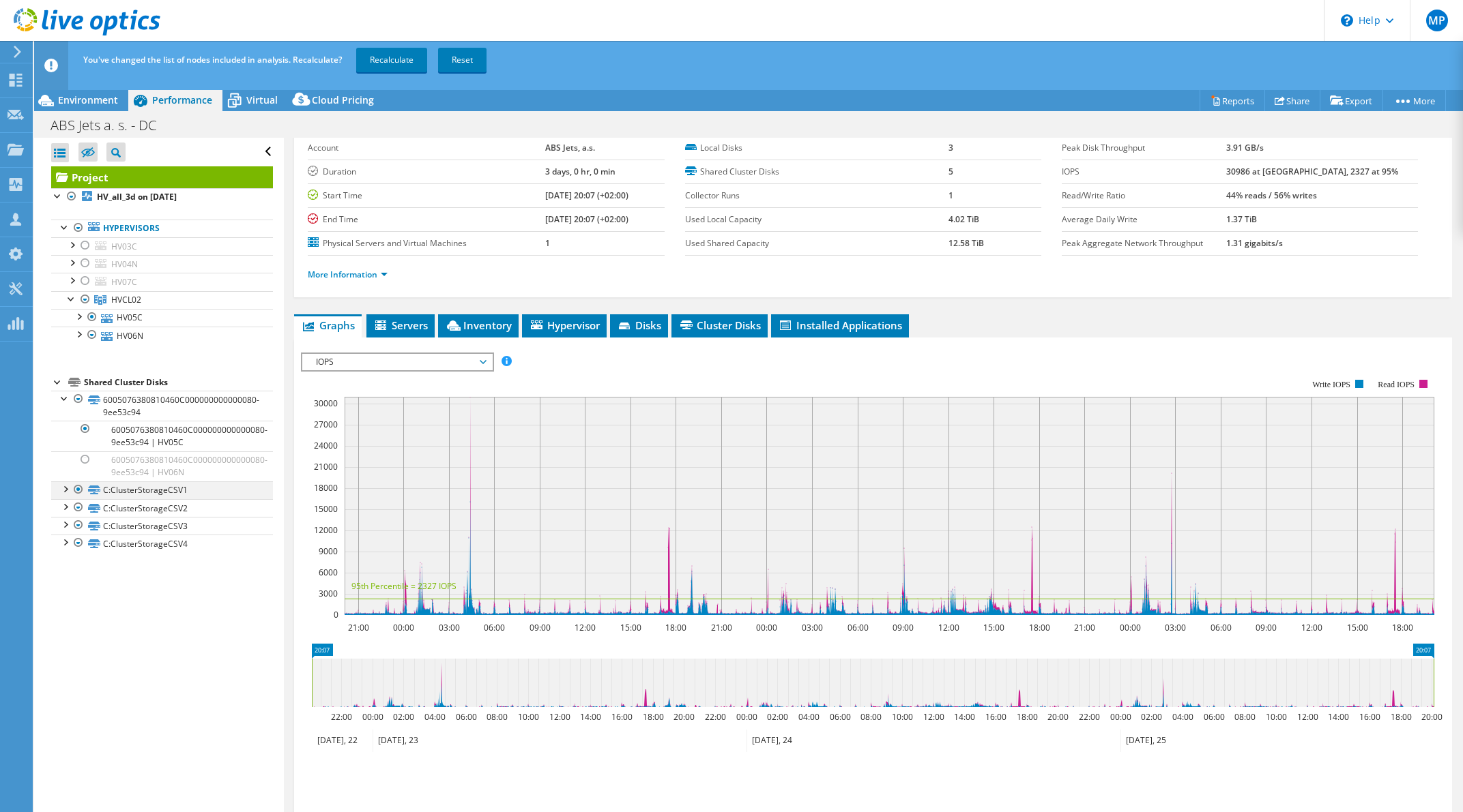
click at [79, 490] on div at bounding box center [78, 489] width 14 height 16
click at [79, 506] on div at bounding box center [78, 507] width 14 height 16
click at [77, 509] on div at bounding box center [78, 507] width 14 height 16
drag, startPoint x: 77, startPoint y: 522, endPoint x: 77, endPoint y: 531, distance: 9.0
click at [77, 524] on div at bounding box center [78, 525] width 14 height 16
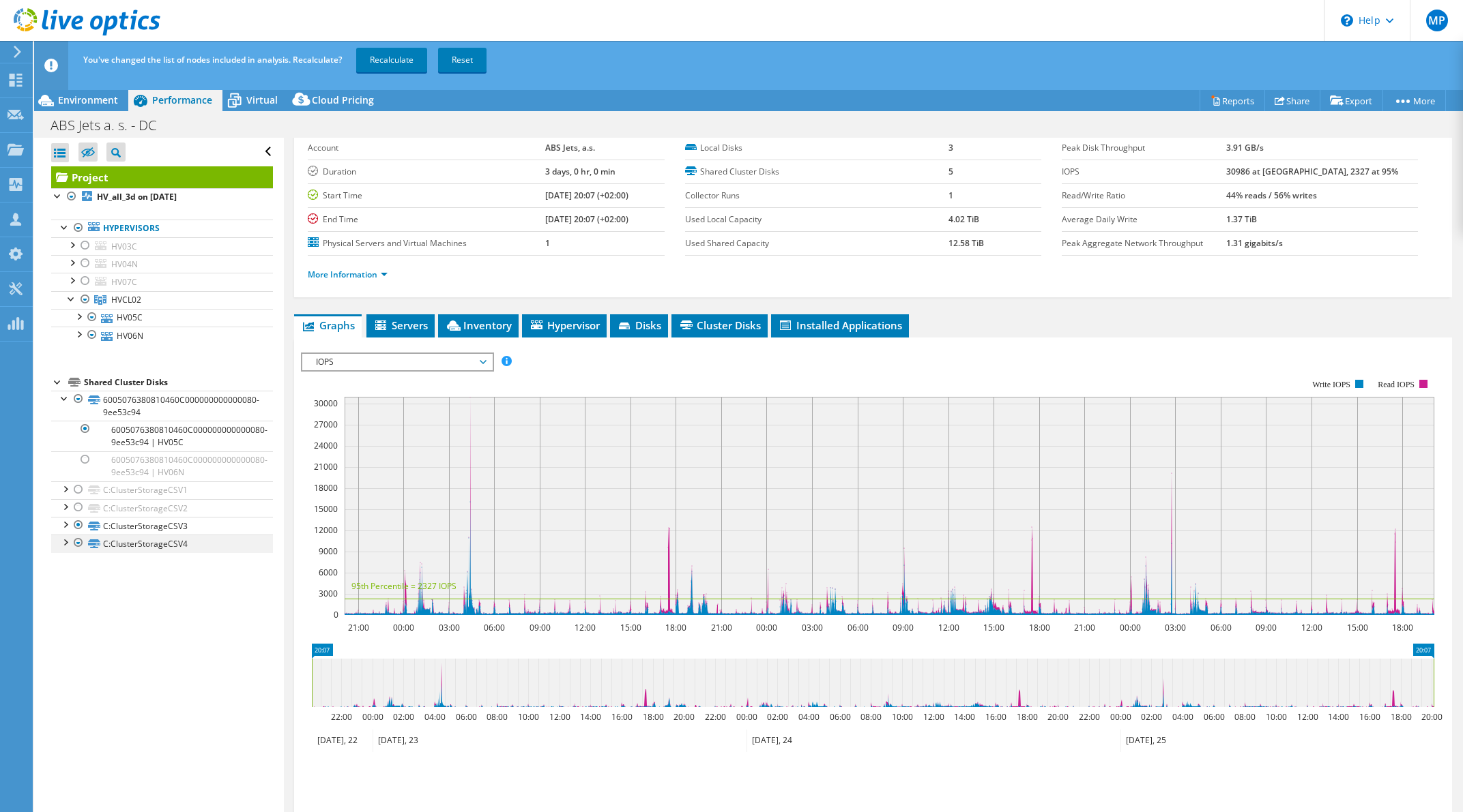
drag, startPoint x: 76, startPoint y: 526, endPoint x: 76, endPoint y: 550, distance: 24.0
click at [76, 528] on div at bounding box center [78, 525] width 14 height 16
drag, startPoint x: 77, startPoint y: 543, endPoint x: 78, endPoint y: 557, distance: 14.0
click at [78, 548] on div at bounding box center [78, 543] width 14 height 16
click at [79, 546] on div at bounding box center [78, 543] width 14 height 16
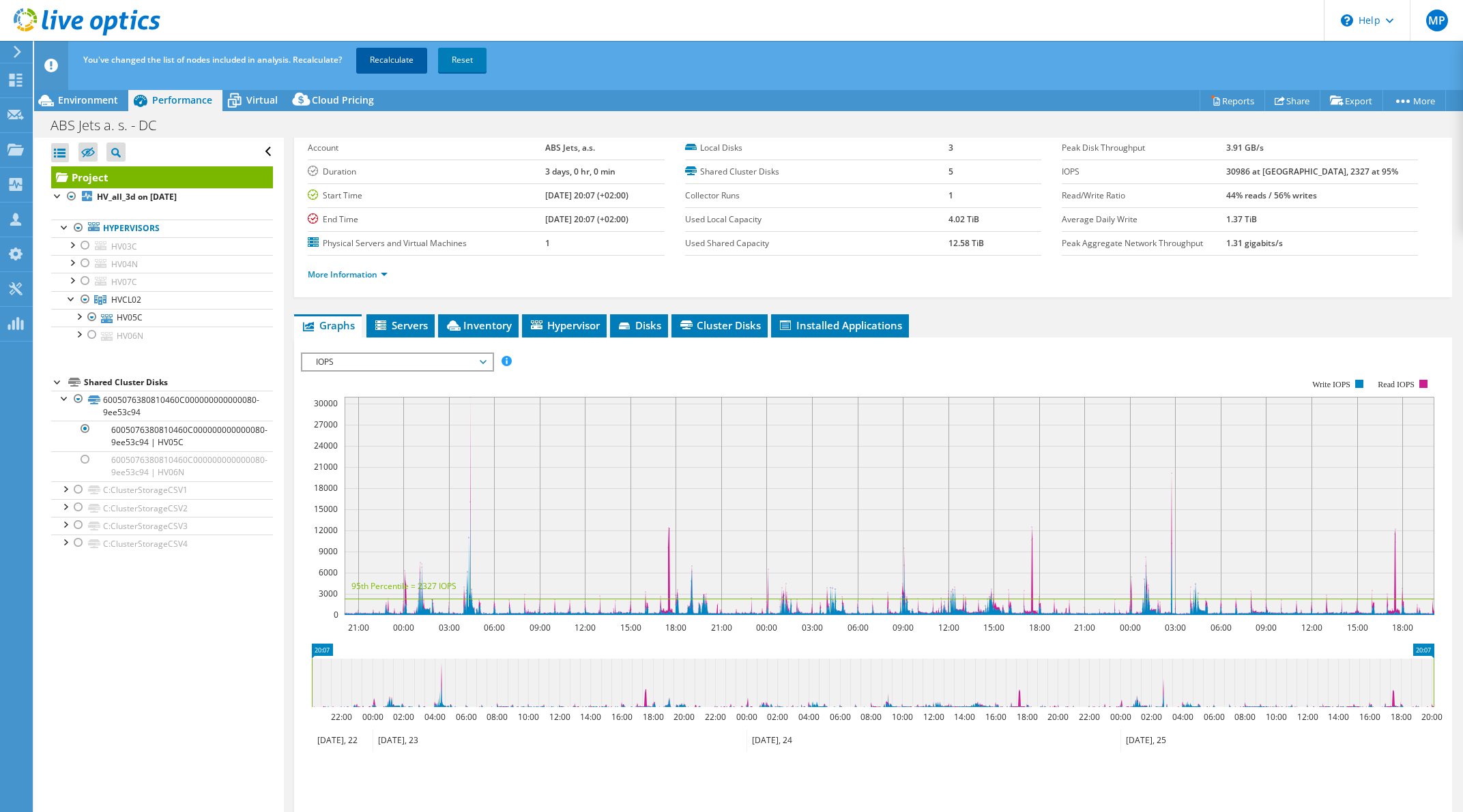
click at [392, 65] on link "Recalculate" at bounding box center [391, 60] width 71 height 25
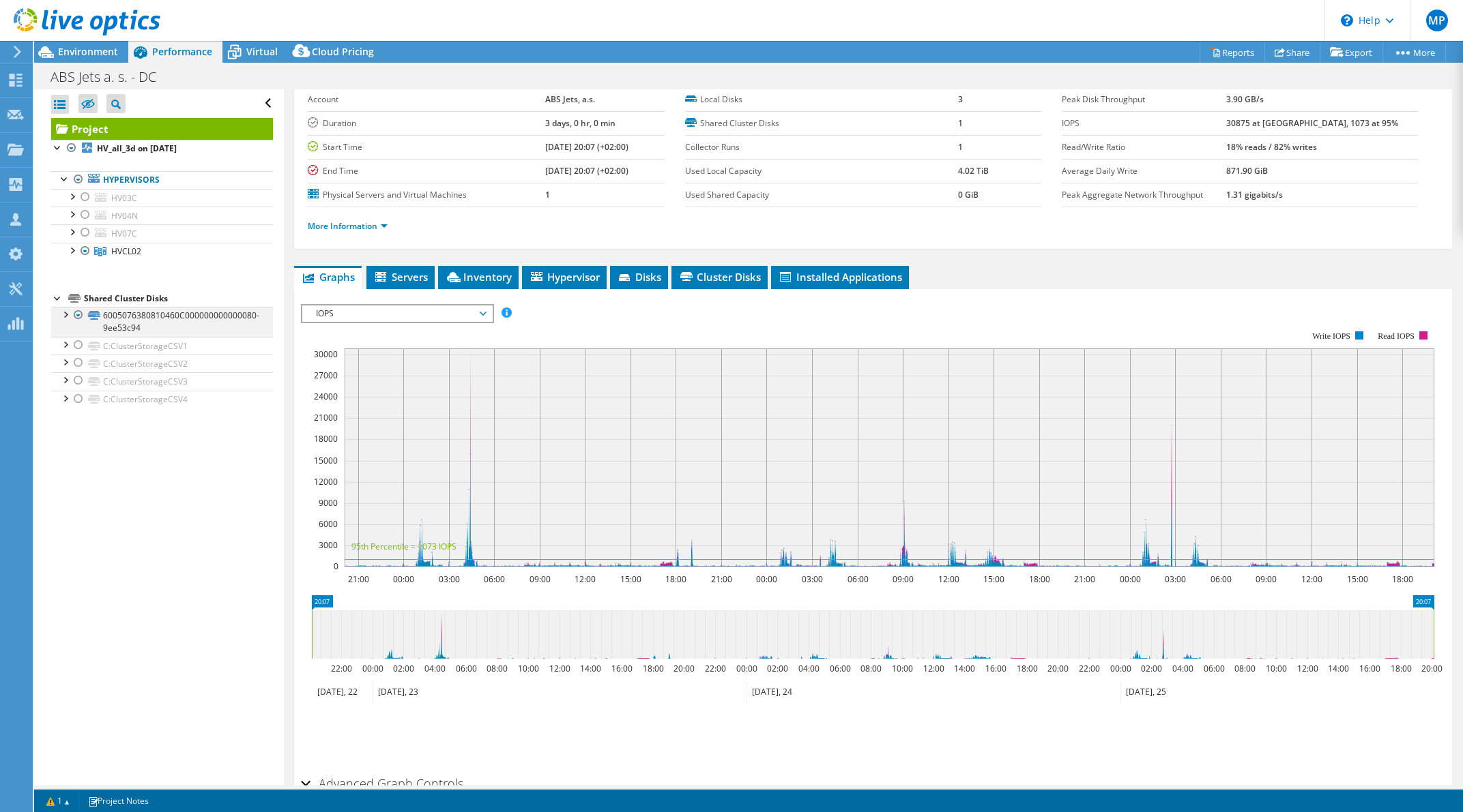
click at [62, 318] on div at bounding box center [65, 314] width 14 height 14
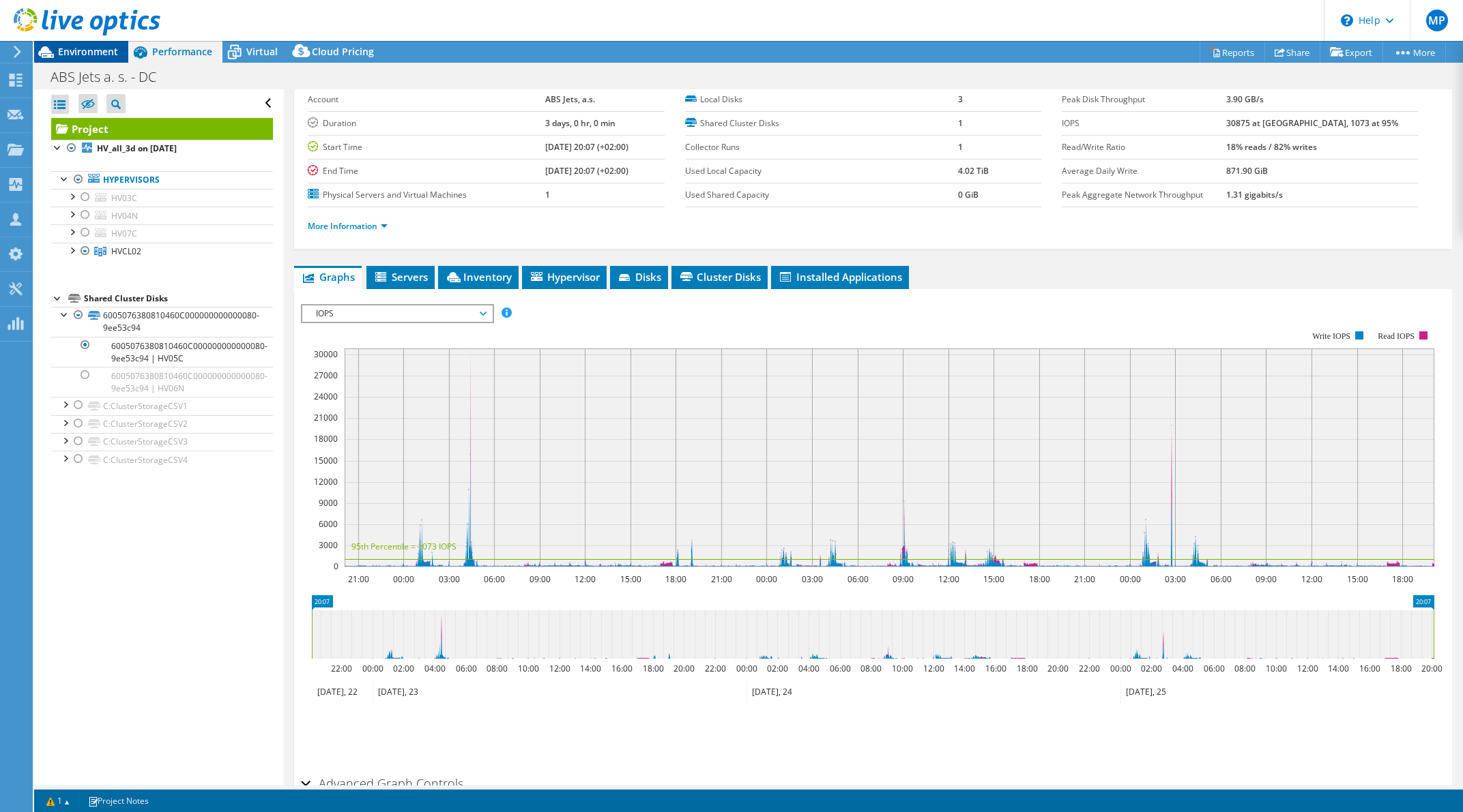
click at [87, 56] on span "Environment" at bounding box center [87, 51] width 60 height 13
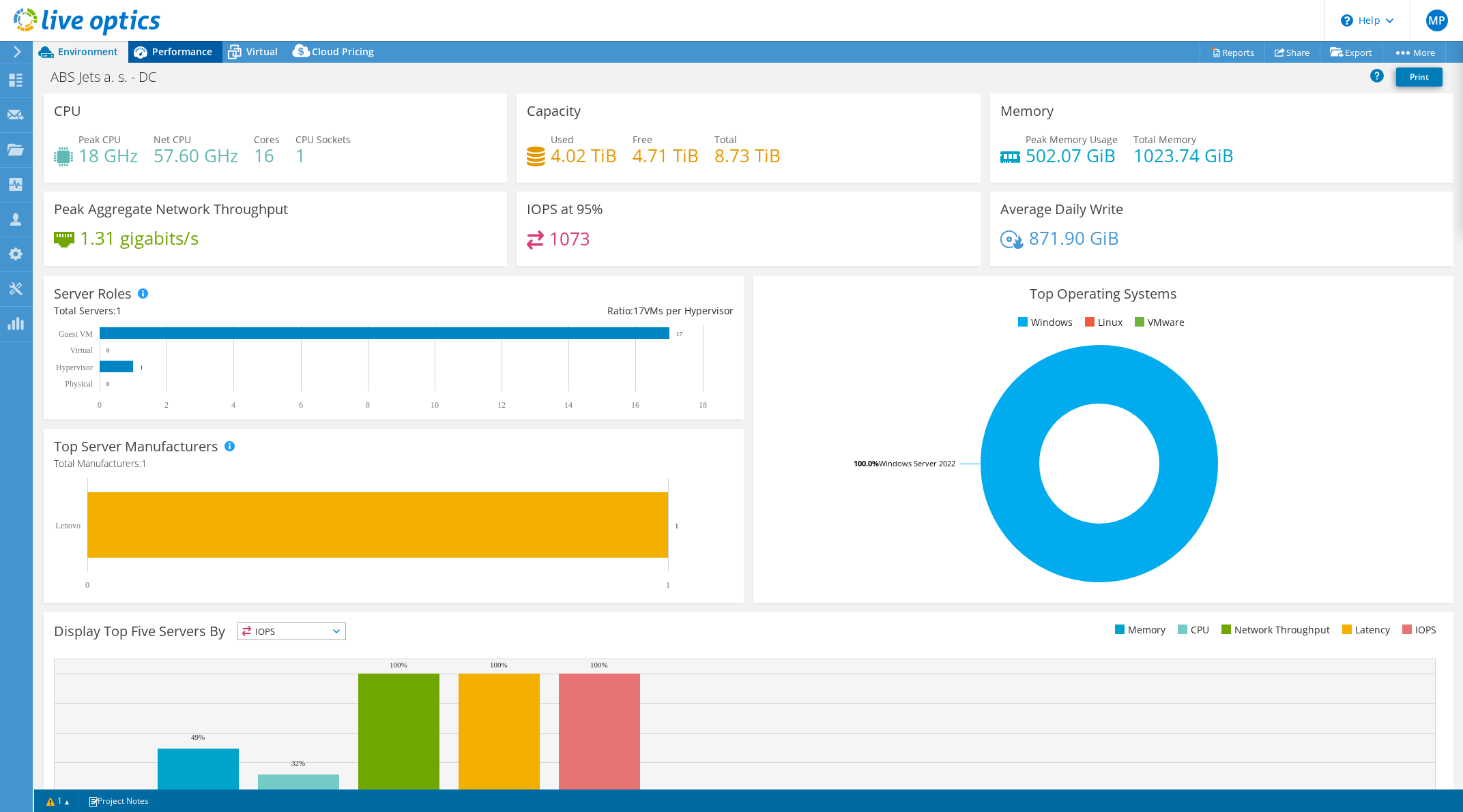
click at [177, 47] on span "Performance" at bounding box center [182, 51] width 60 height 13
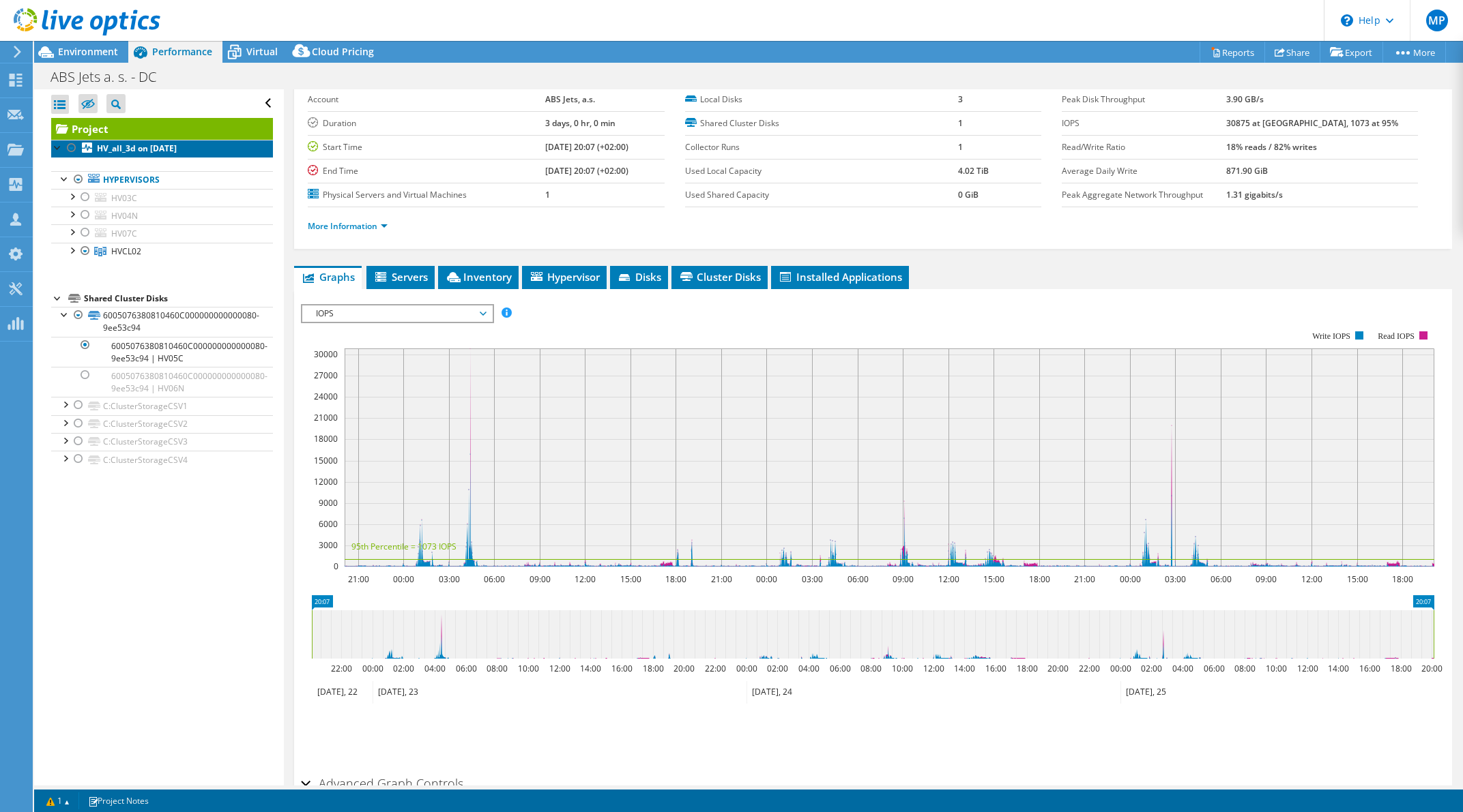
click at [98, 147] on b "HV_all_3d on 7/28/2025" at bounding box center [137, 149] width 79 height 12
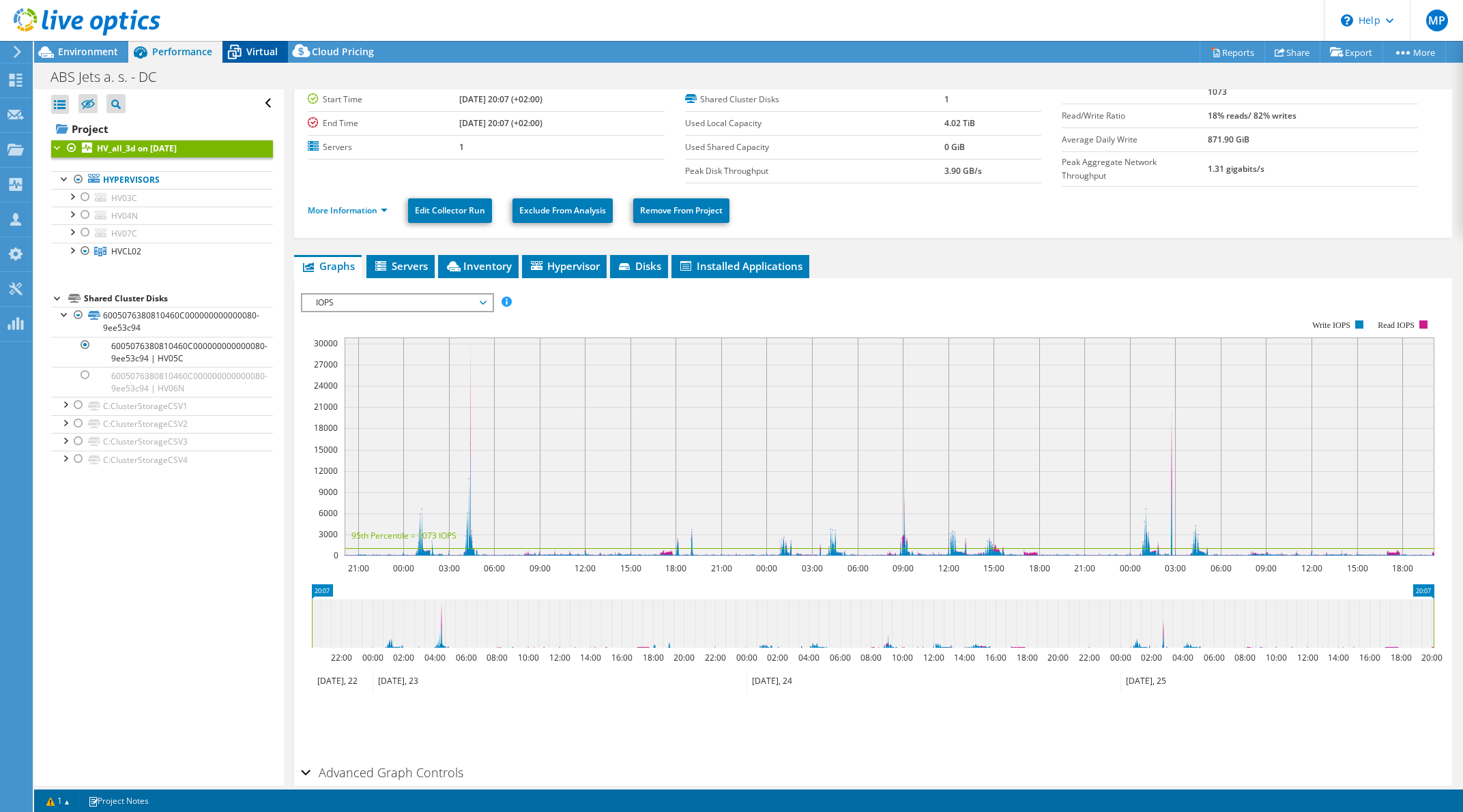
scroll to position [53, 0]
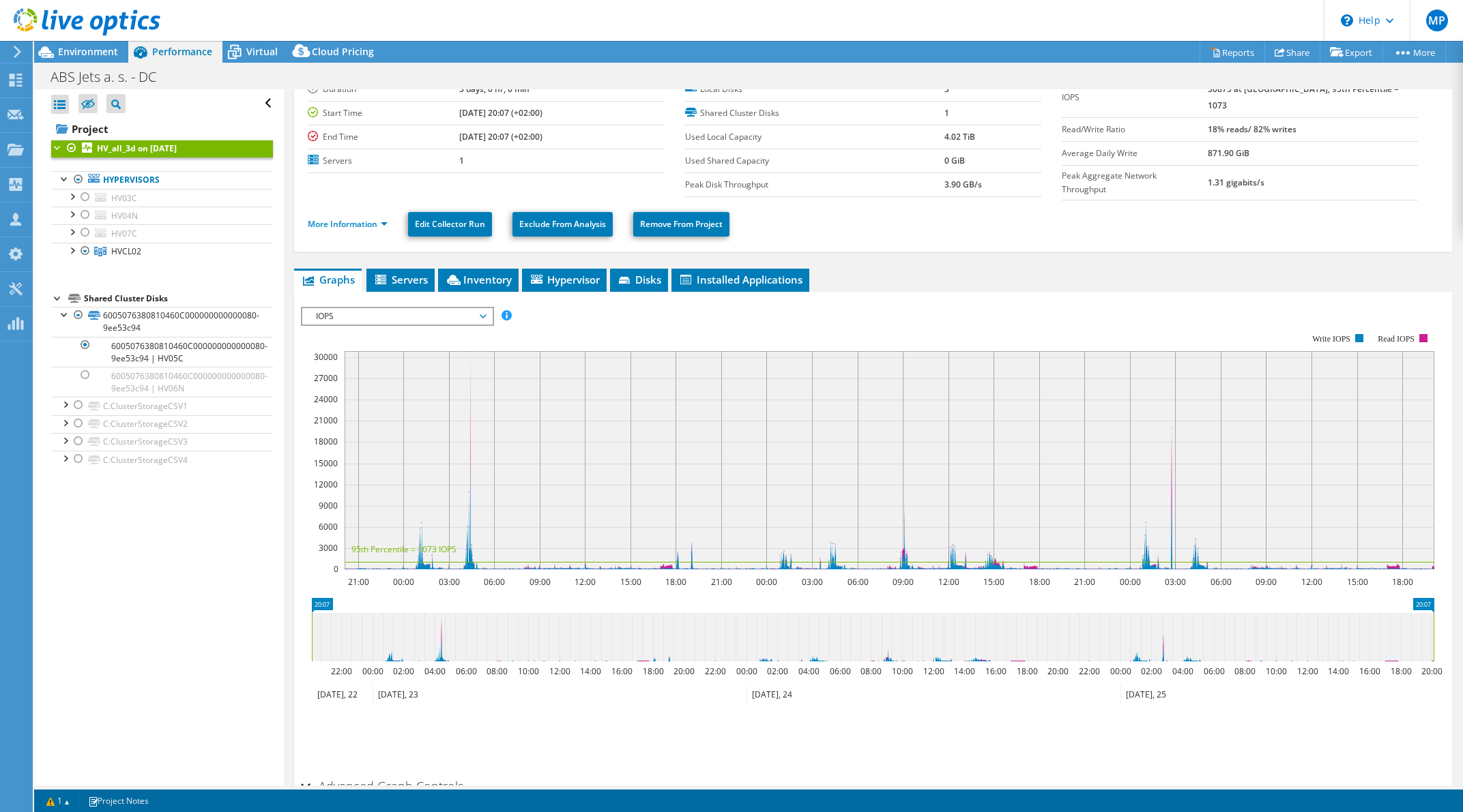
click at [116, 145] on b "HV_all_3d on 7/28/2025" at bounding box center [137, 149] width 79 height 12
click at [86, 149] on icon at bounding box center [86, 148] width 10 height 10
click at [73, 147] on div at bounding box center [72, 148] width 14 height 16
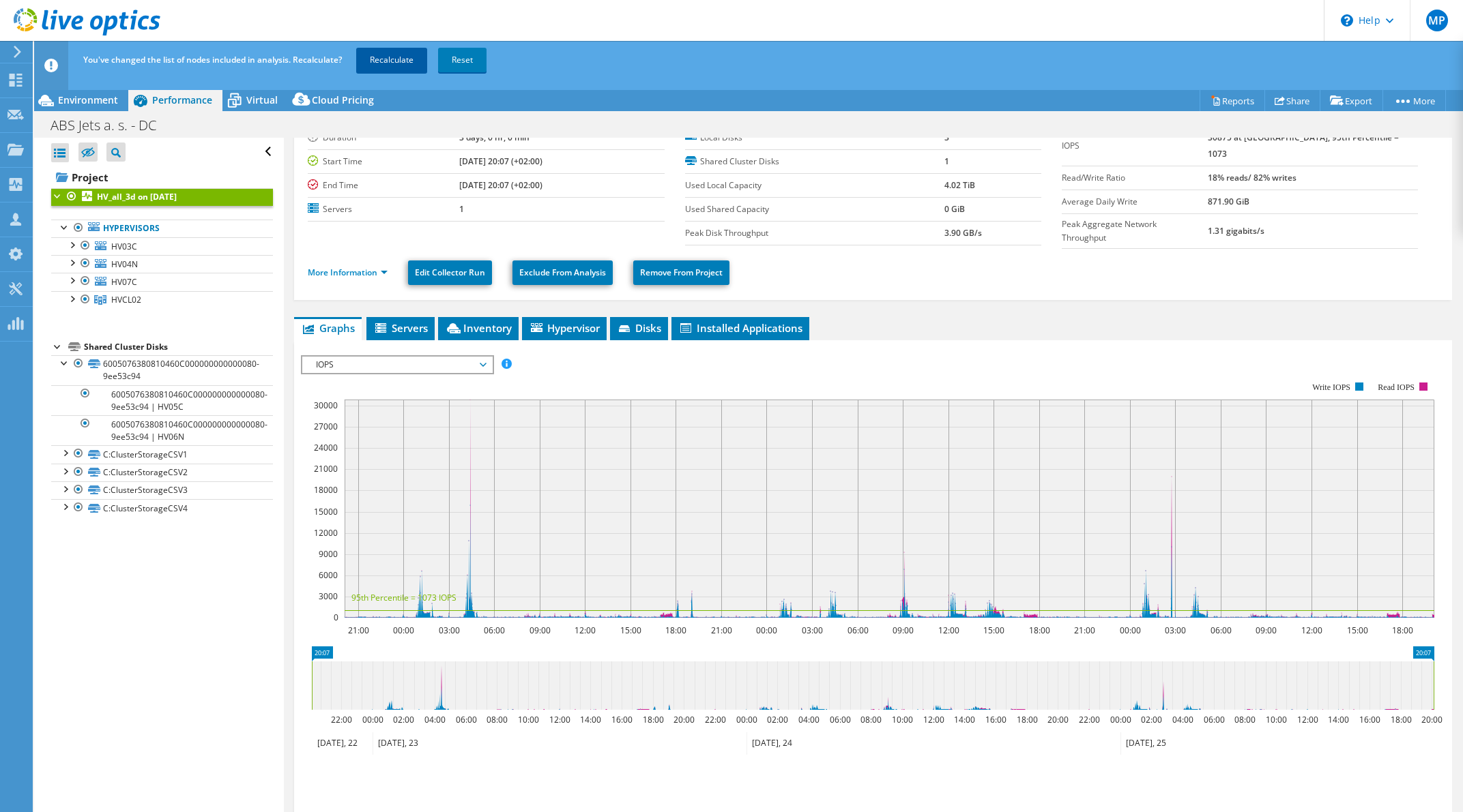
click at [398, 54] on link "Recalculate" at bounding box center [391, 60] width 71 height 25
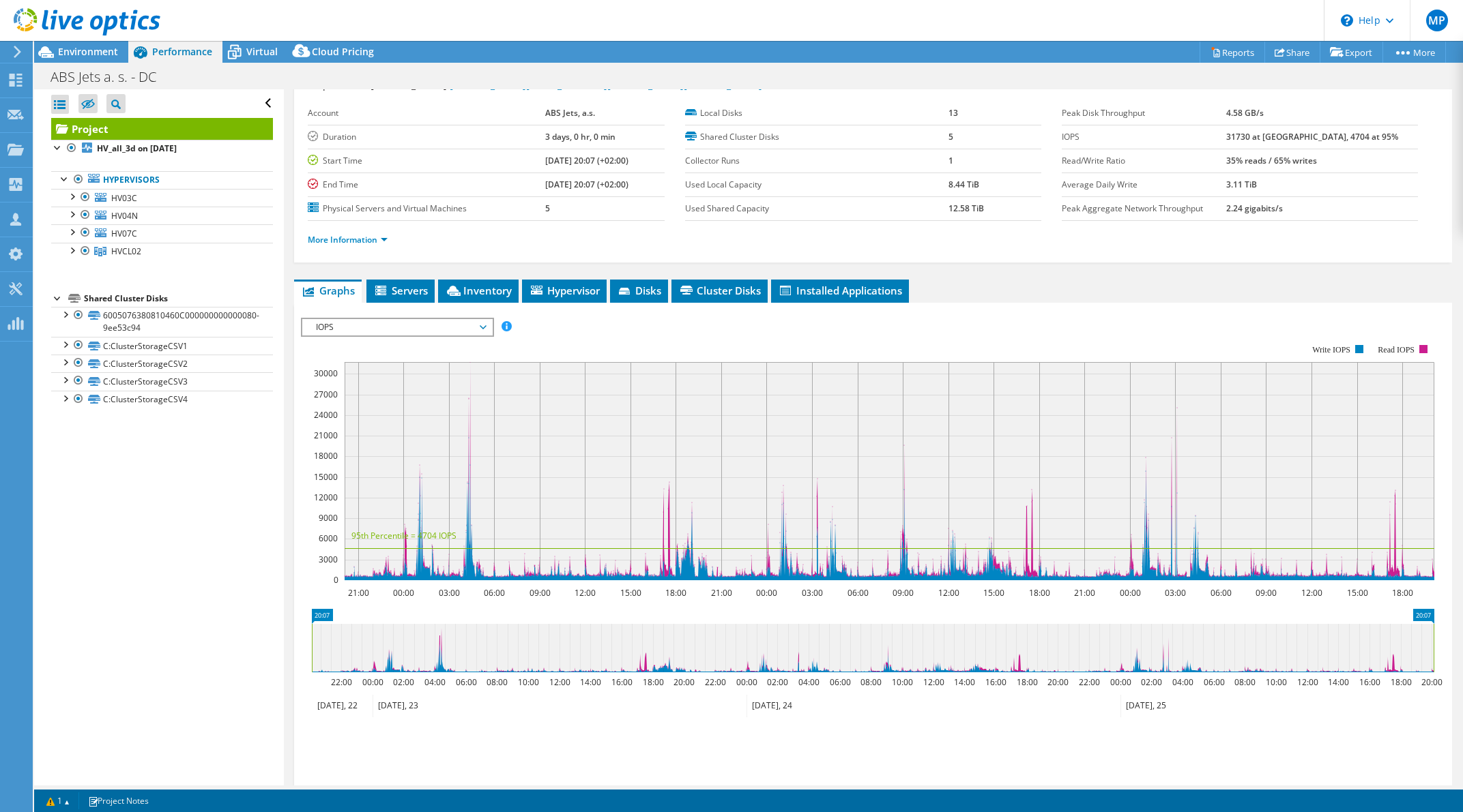
scroll to position [0, 0]
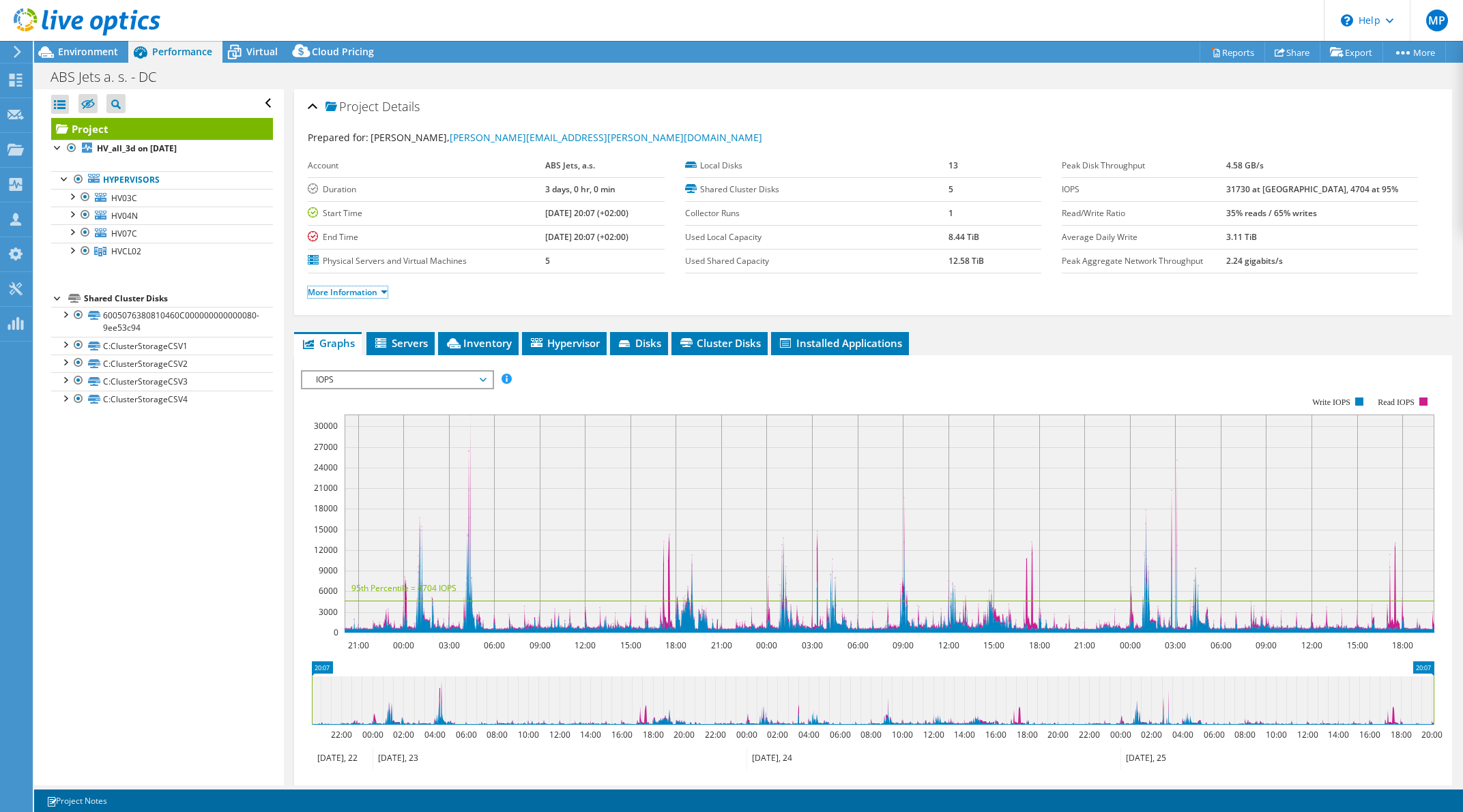
click at [368, 295] on link "More Information" at bounding box center [348, 293] width 79 height 12
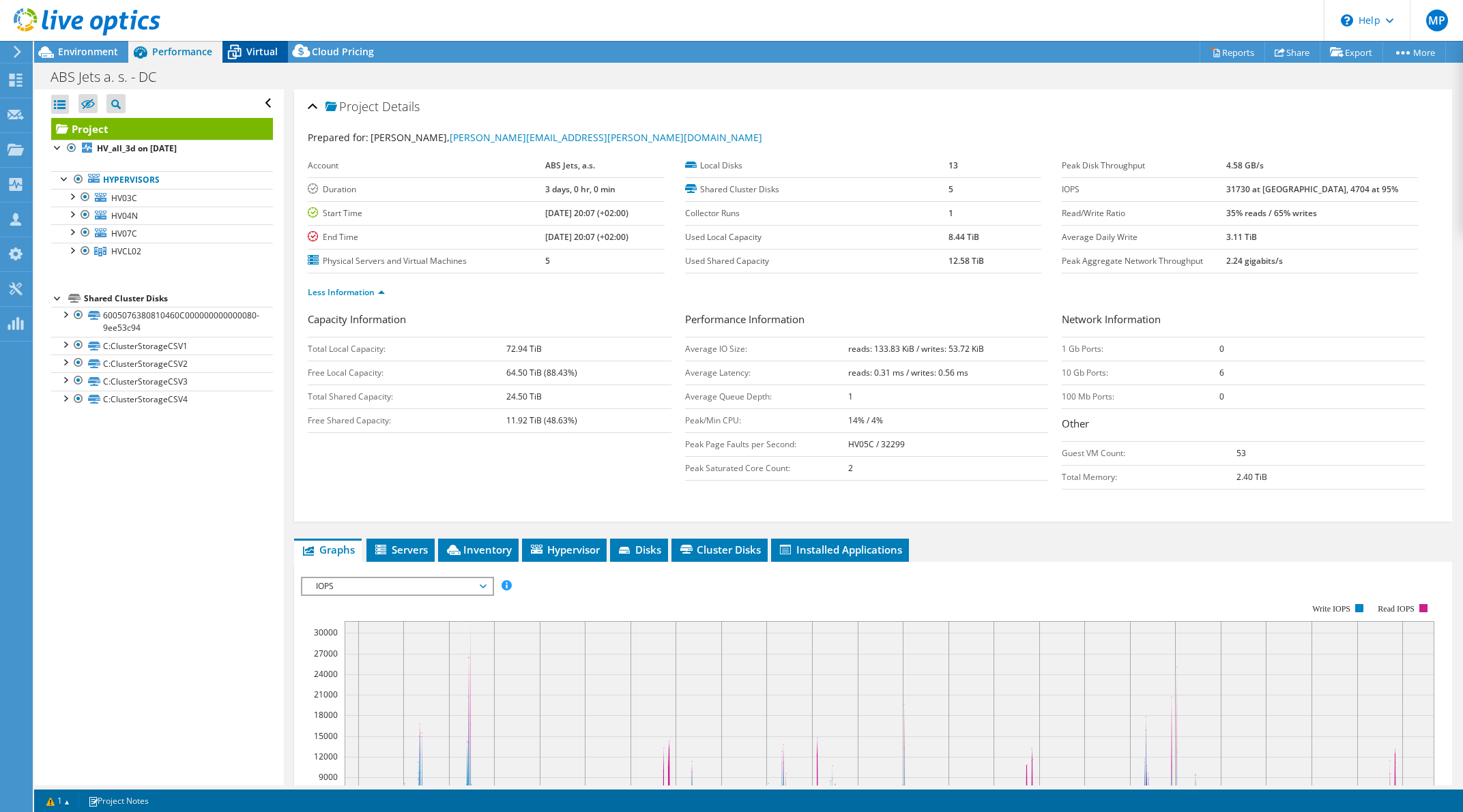
click at [241, 53] on icon at bounding box center [234, 53] width 24 height 24
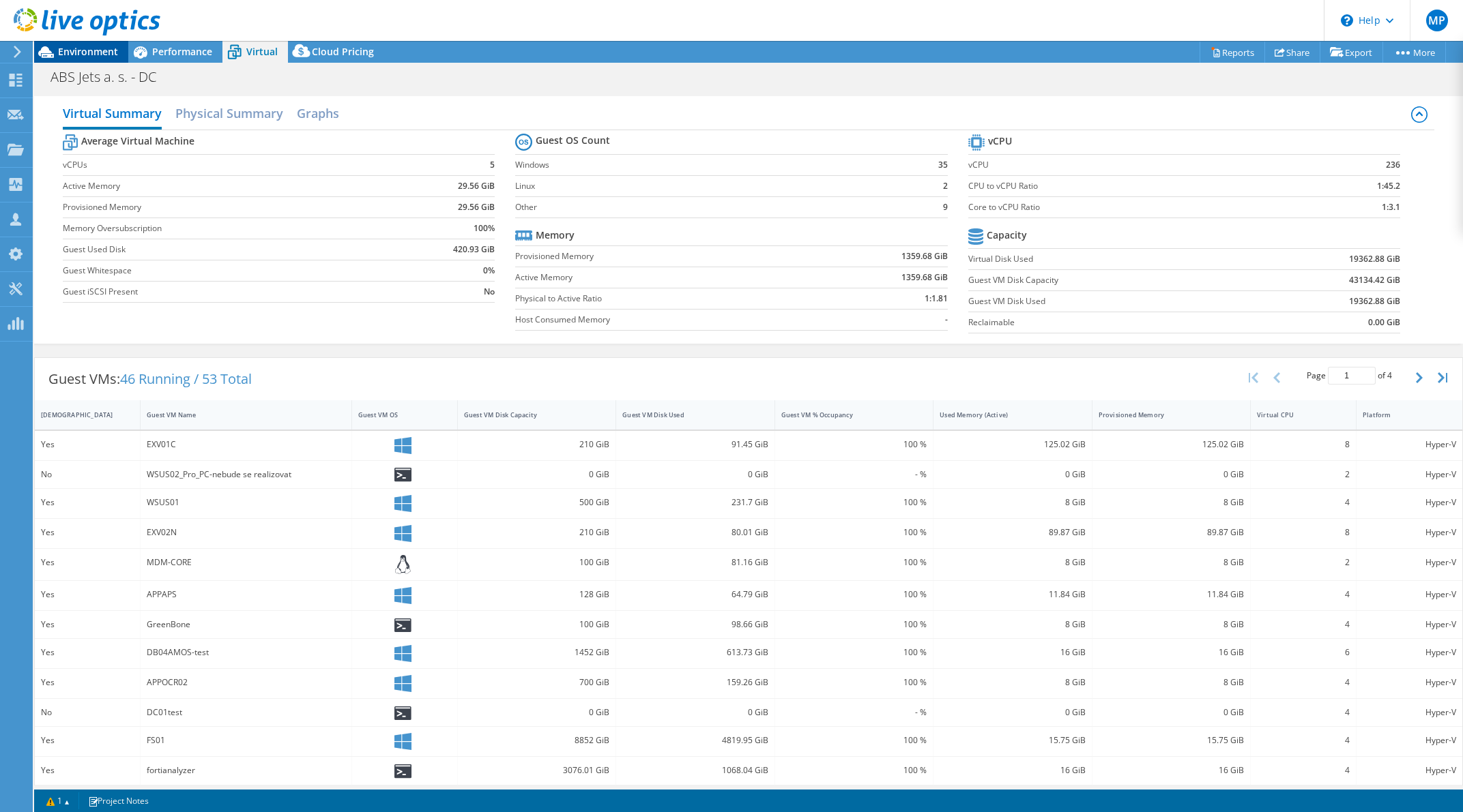
click at [93, 54] on span "Environment" at bounding box center [87, 51] width 60 height 13
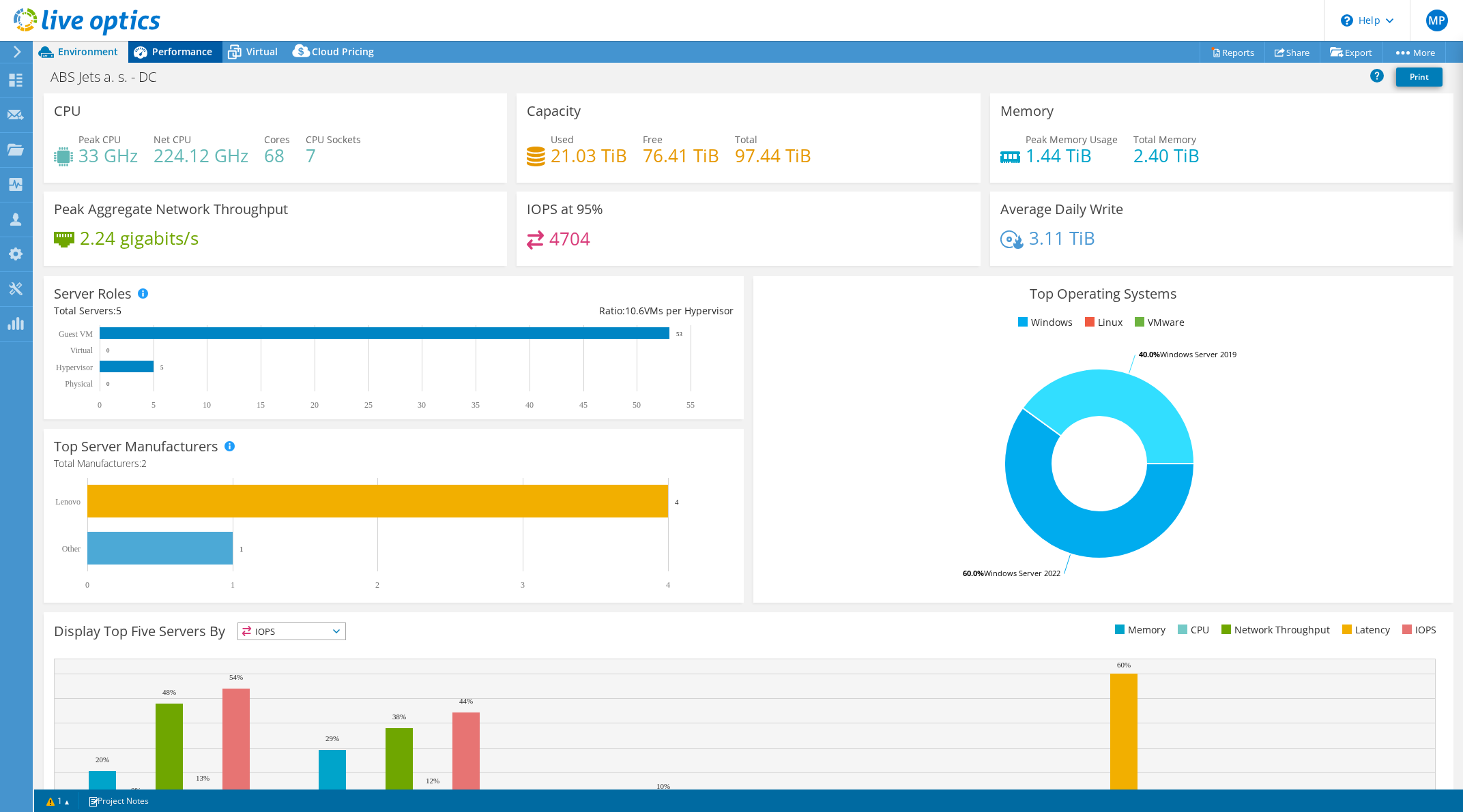
click at [149, 54] on icon at bounding box center [140, 53] width 24 height 24
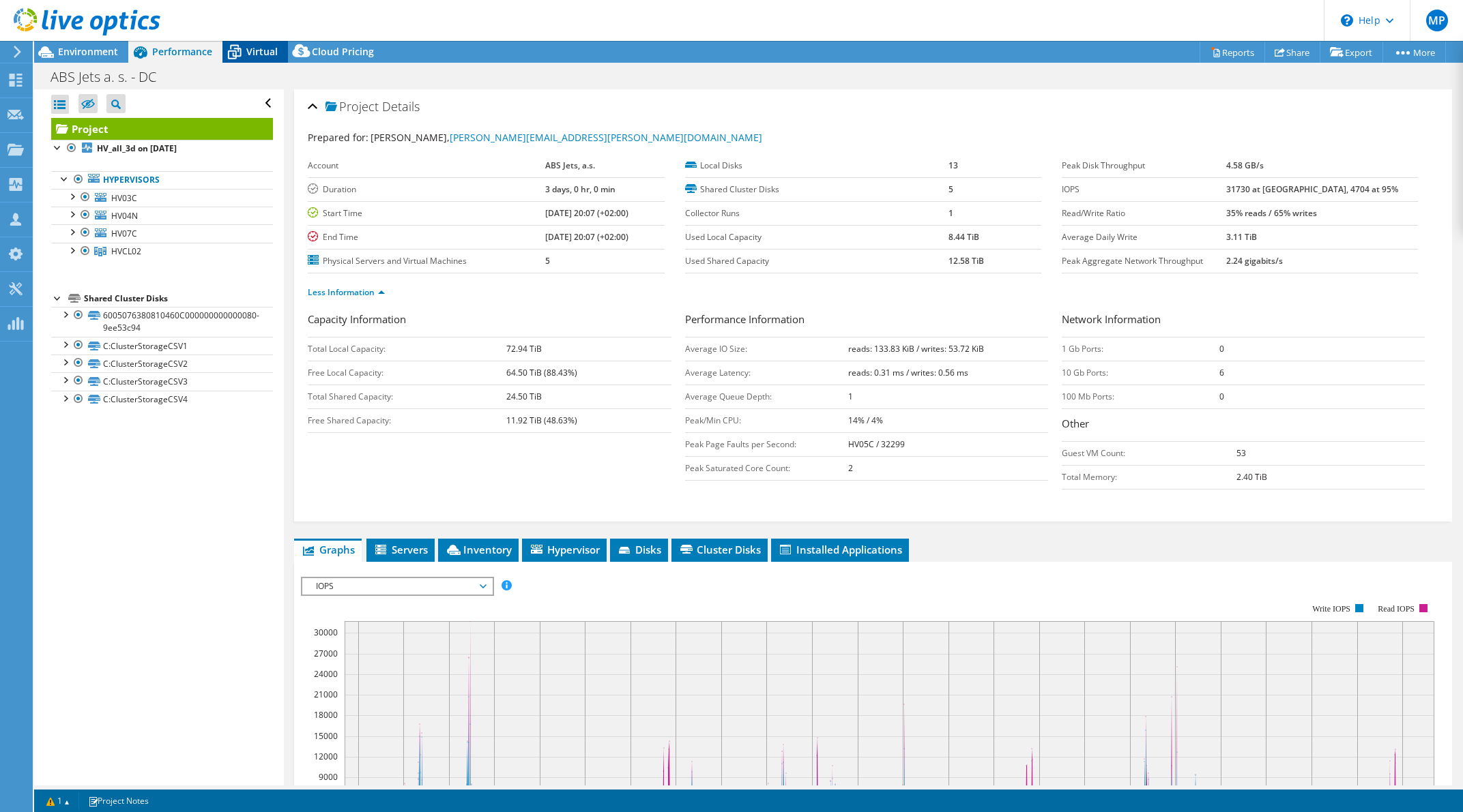
click at [262, 54] on span "Virtual" at bounding box center [262, 51] width 32 height 13
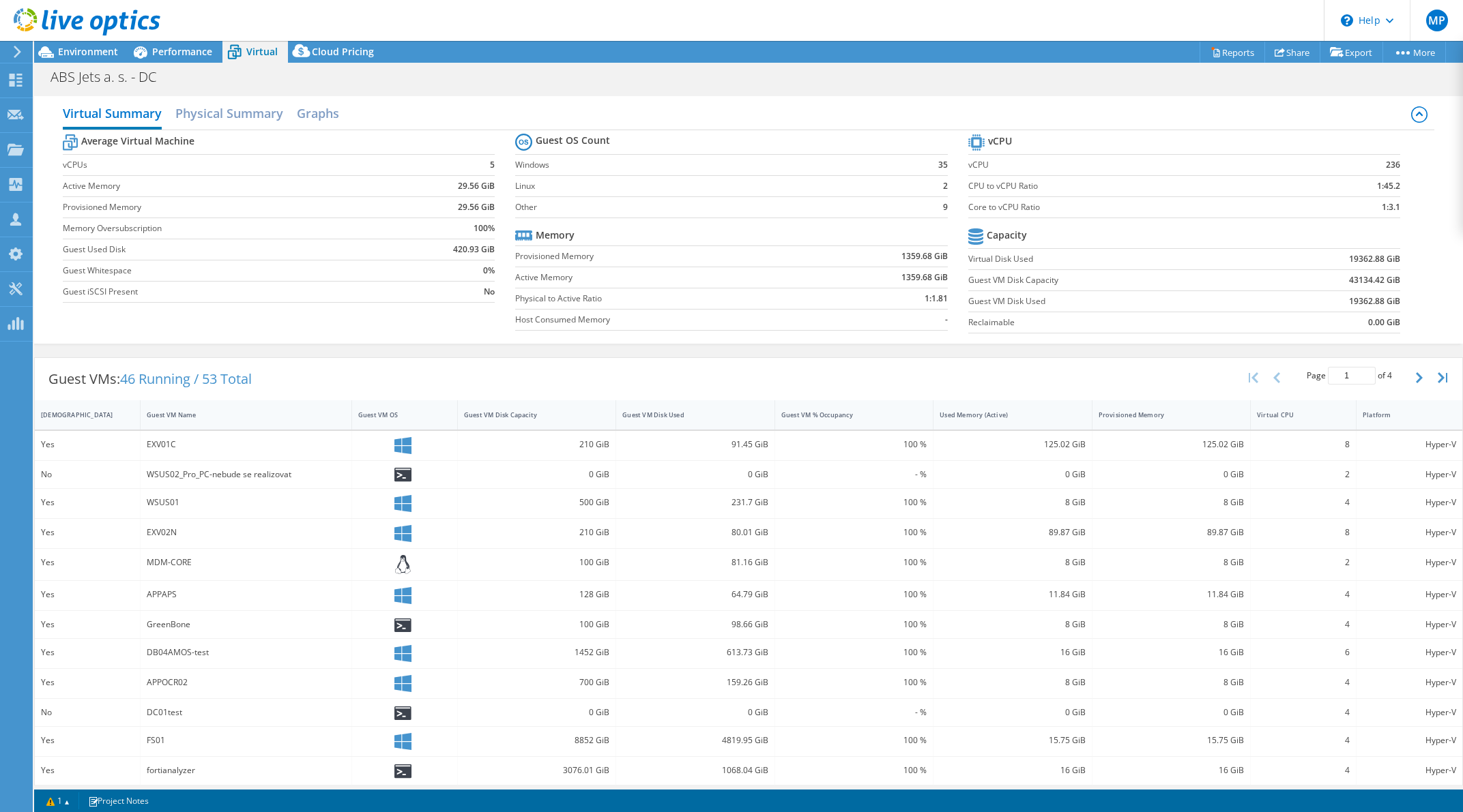
click at [79, 41] on div at bounding box center [79, 23] width 160 height 46
click at [81, 45] on div at bounding box center [79, 23] width 160 height 46
click at [83, 50] on span "Environment" at bounding box center [87, 51] width 60 height 13
